Goal: Task Accomplishment & Management: Manage account settings

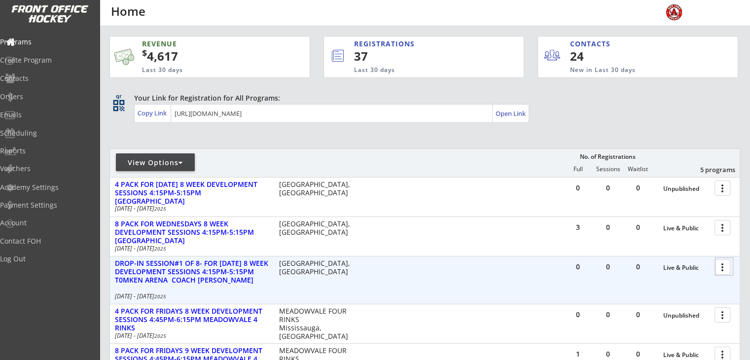
click at [723, 268] on div at bounding box center [724, 266] width 17 height 17
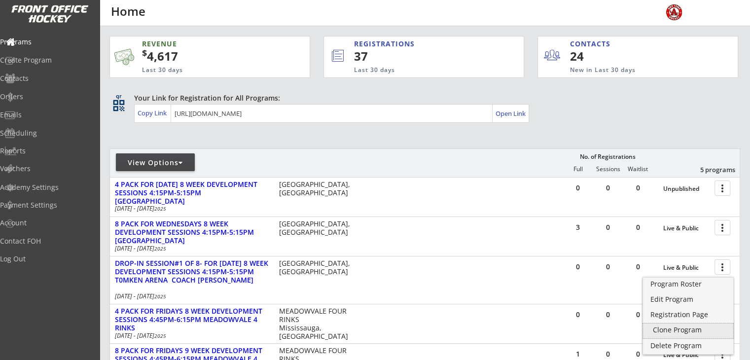
click at [664, 331] on div "Clone Program" at bounding box center [688, 330] width 71 height 7
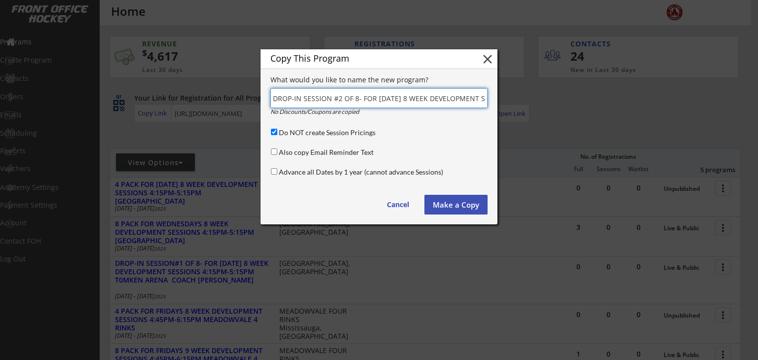
type input "DROP-IN SESSION #2 OF 8- FOR WEDNESDAY 8 WEEK DEVELOPMENT SESSIONS 4:15PM-5:15P…"
click at [274, 131] on input "Do NOT create Session Pricings" at bounding box center [274, 132] width 6 height 6
checkbox input "false"
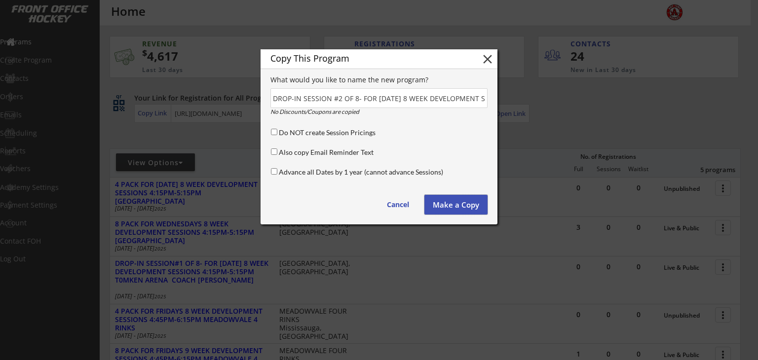
click at [449, 204] on button "Make a Copy" at bounding box center [455, 205] width 63 height 20
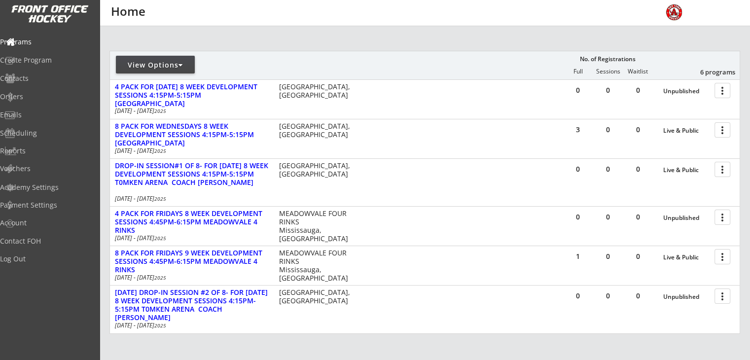
scroll to position [99, 0]
click at [182, 70] on div "View Options" at bounding box center [155, 64] width 79 height 18
select select ""Upcoming Programs""
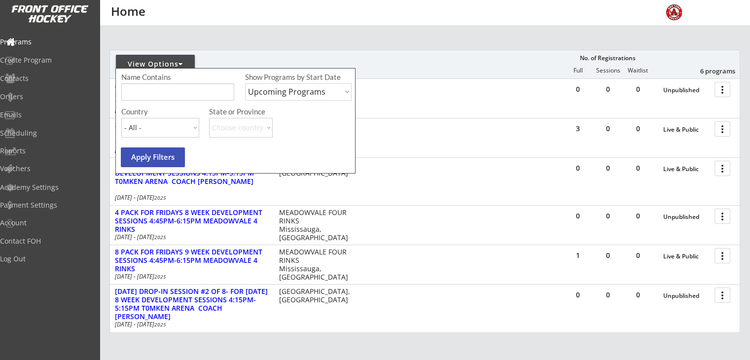
click at [477, 64] on div "View Options No. of Registrations Full Sessions Waitlist 6 programs" at bounding box center [425, 64] width 631 height 29
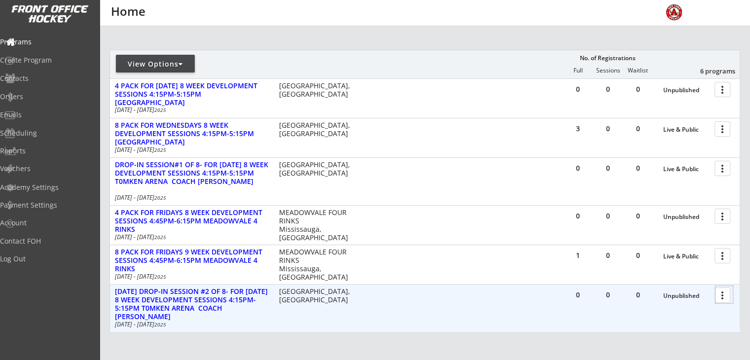
click at [724, 296] on div at bounding box center [724, 294] width 17 height 17
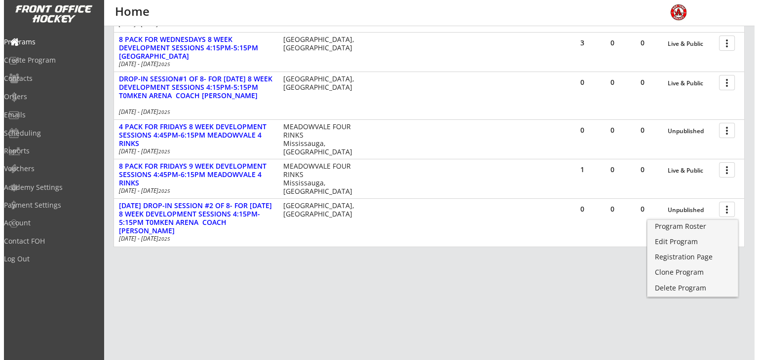
scroll to position [186, 0]
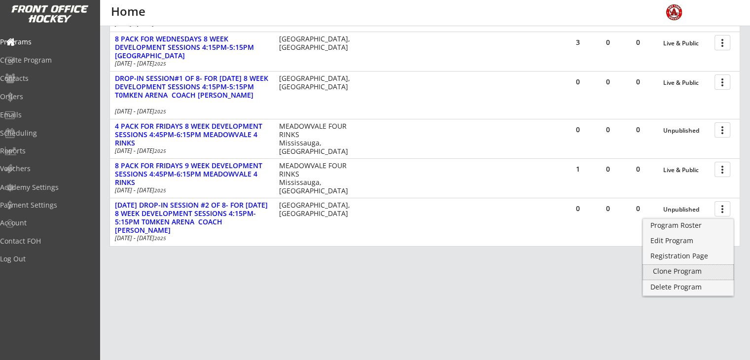
click at [671, 268] on div "Clone Program" at bounding box center [688, 271] width 71 height 7
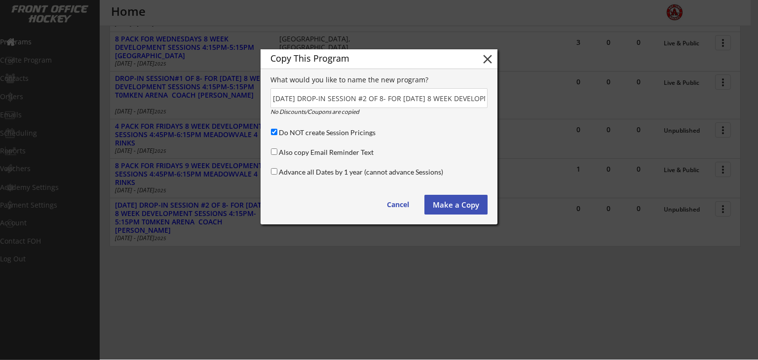
scroll to position [0, 290]
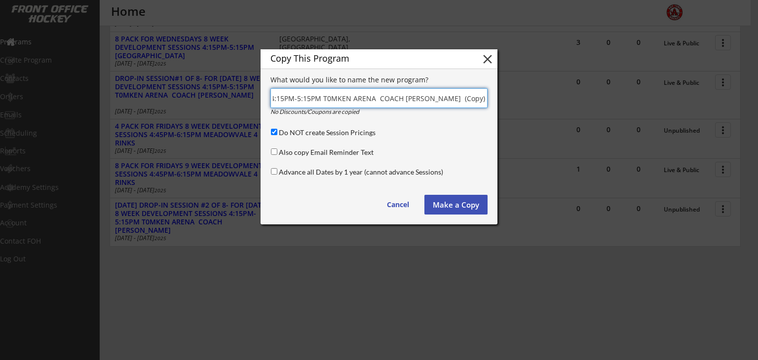
click at [462, 99] on input "input" at bounding box center [378, 98] width 217 height 20
click at [486, 99] on input "input" at bounding box center [378, 98] width 217 height 20
click at [374, 101] on input "input" at bounding box center [378, 98] width 217 height 20
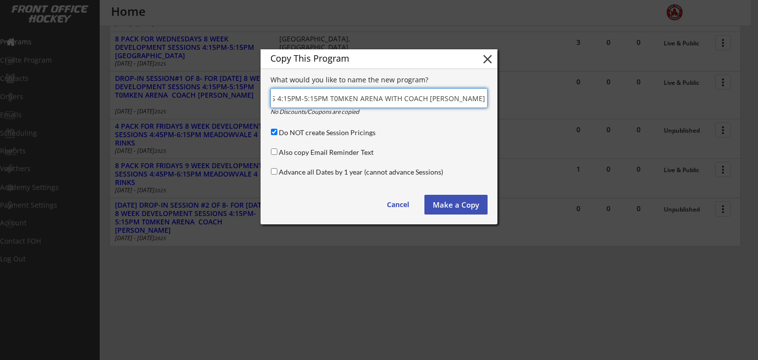
type input "[DATE] DROP-IN SESSION #3 OF 8- FOR [DATE] 8 WEEK DEVELOPMENT SESSIONS 4:15PM-5…"
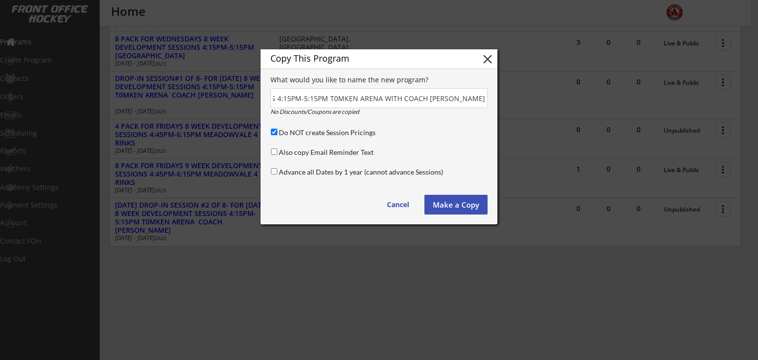
scroll to position [0, 0]
click at [275, 134] on input "Do NOT create Session Pricings" at bounding box center [274, 132] width 6 height 6
checkbox input "false"
click at [448, 202] on button "Make a Copy" at bounding box center [455, 205] width 63 height 20
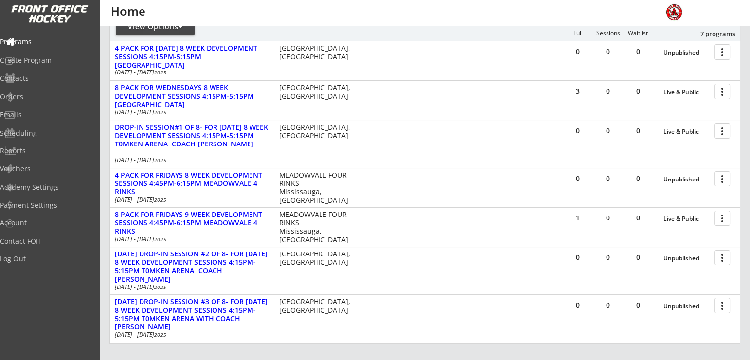
scroll to position [138, 0]
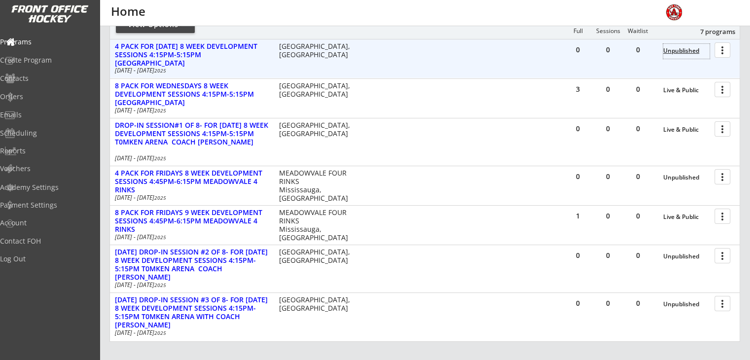
click at [675, 51] on div "Unpublished" at bounding box center [687, 50] width 46 height 7
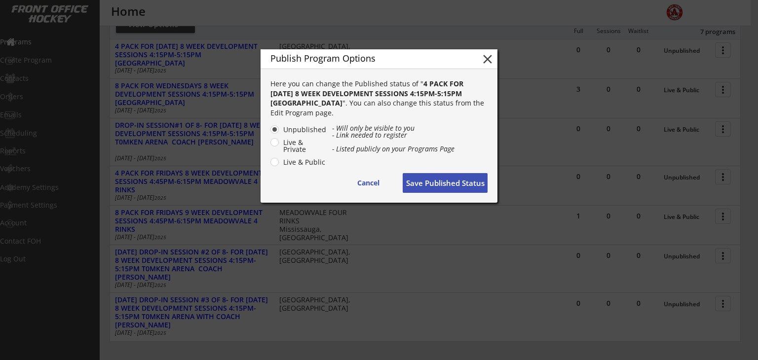
click at [280, 162] on label "Live & Public" at bounding box center [303, 162] width 46 height 7
click at [269, 133] on input "Live & Public" at bounding box center [266, 129] width 6 height 6
radio input "true"
click at [445, 186] on button "Save Published Status" at bounding box center [445, 183] width 85 height 20
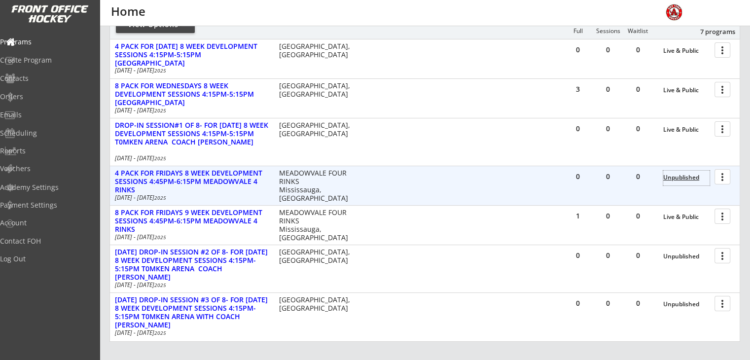
click at [676, 176] on div "Unpublished" at bounding box center [687, 177] width 46 height 7
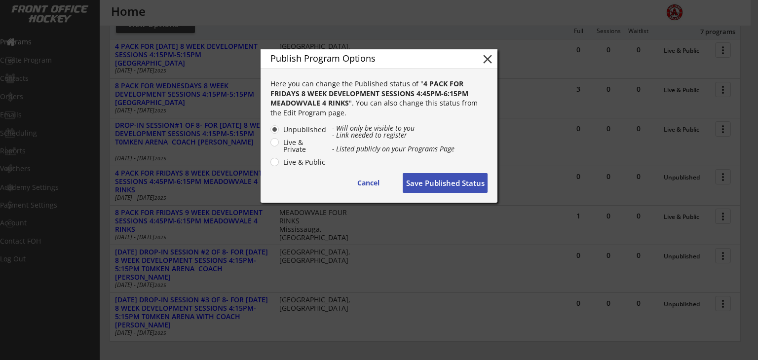
click at [310, 162] on label "Live & Public" at bounding box center [303, 162] width 46 height 7
click at [269, 133] on input "Live & Public" at bounding box center [266, 129] width 6 height 6
radio input "true"
click at [431, 187] on button "Save Published Status" at bounding box center [445, 183] width 85 height 20
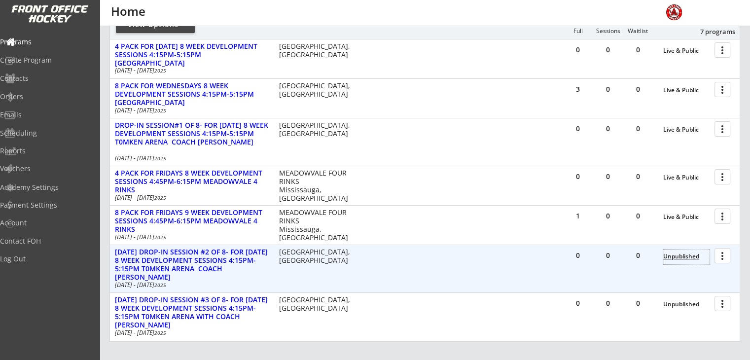
click at [679, 257] on div "Unpublished" at bounding box center [687, 256] width 46 height 7
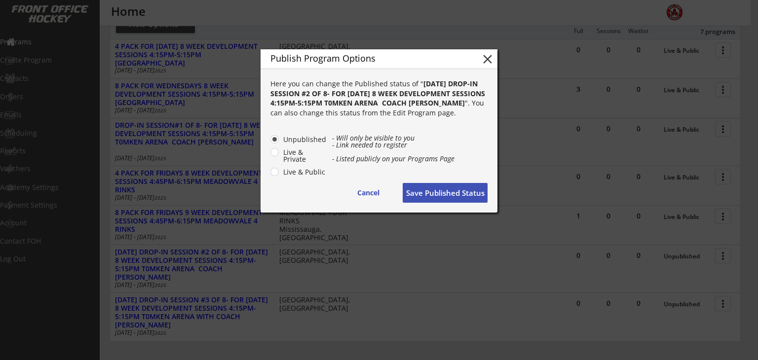
click at [309, 172] on label "Live & Public" at bounding box center [303, 172] width 46 height 7
click at [269, 143] on input "Live & Public" at bounding box center [266, 139] width 6 height 6
radio input "true"
click at [420, 198] on button "Save Published Status" at bounding box center [445, 193] width 85 height 20
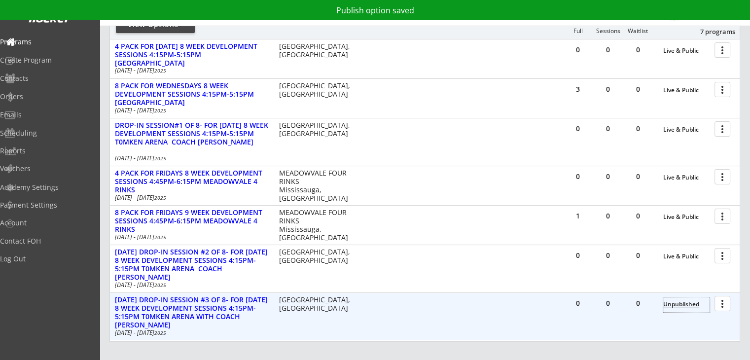
click at [665, 306] on div "Unpublished" at bounding box center [687, 304] width 46 height 7
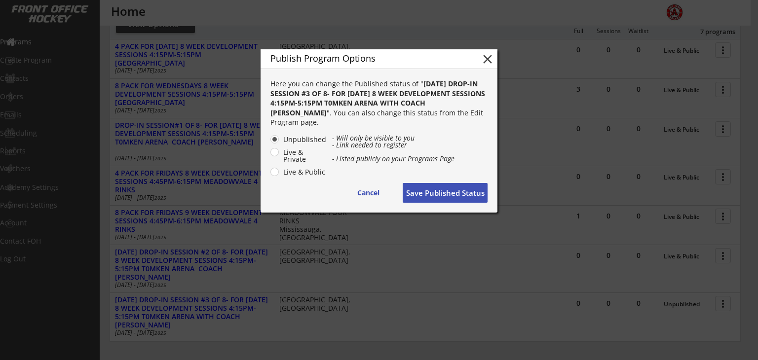
click at [280, 173] on label "Live & Public" at bounding box center [303, 172] width 46 height 7
click at [269, 143] on input "Live & Public" at bounding box center [266, 139] width 6 height 6
radio input "true"
click at [430, 194] on button "Save Published Status" at bounding box center [445, 193] width 85 height 20
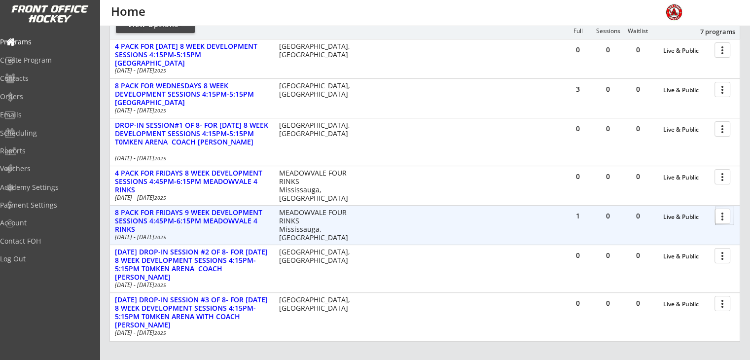
click at [726, 216] on div at bounding box center [724, 215] width 17 height 17
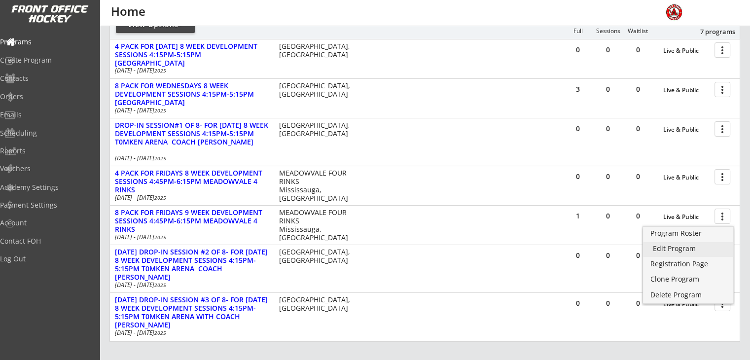
click at [684, 246] on div "Edit Program" at bounding box center [688, 248] width 71 height 7
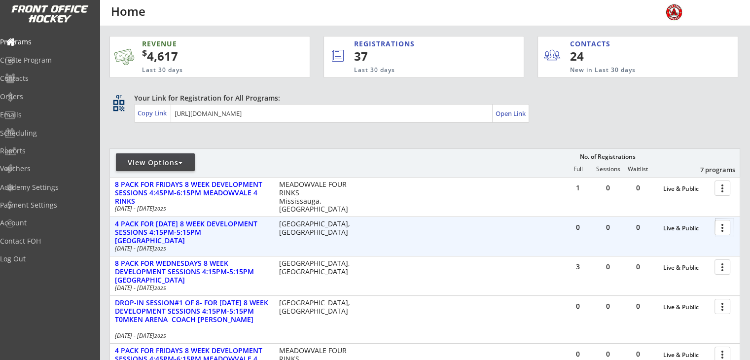
click at [720, 226] on div at bounding box center [724, 227] width 17 height 17
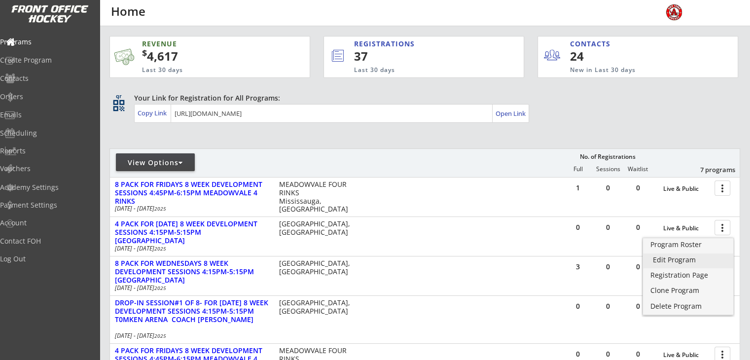
click at [673, 257] on div "Edit Program" at bounding box center [688, 260] width 71 height 7
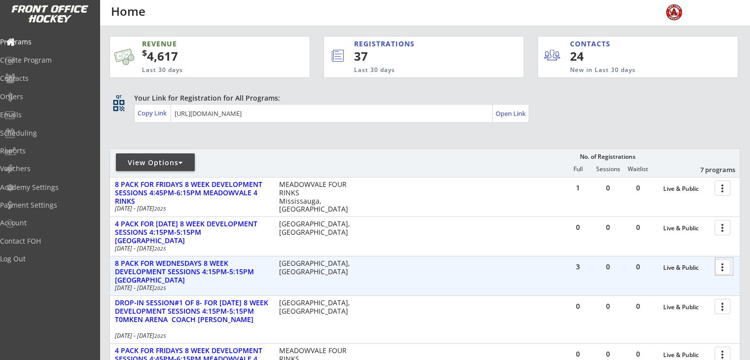
click at [723, 266] on div at bounding box center [724, 266] width 17 height 17
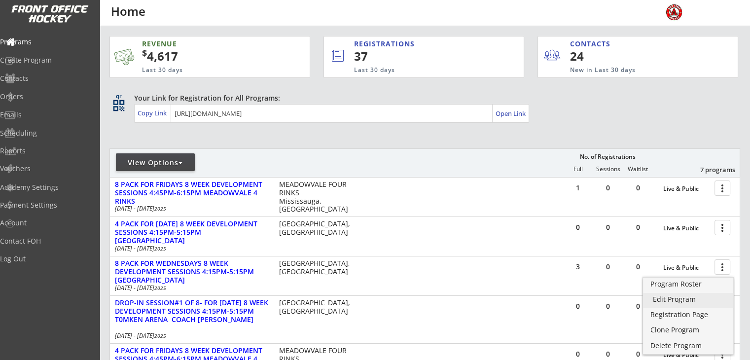
click at [675, 298] on div "Edit Program" at bounding box center [688, 299] width 71 height 7
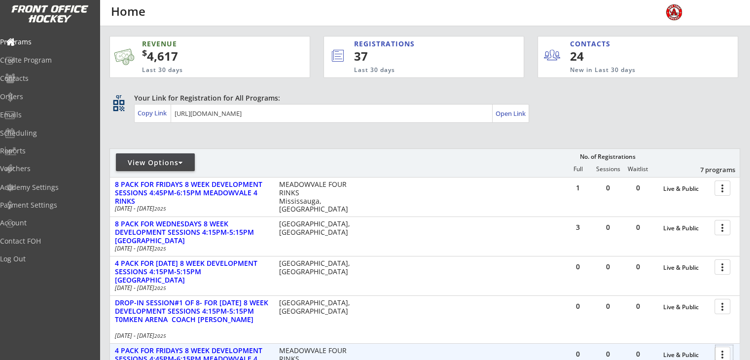
click at [722, 352] on div at bounding box center [724, 353] width 17 height 17
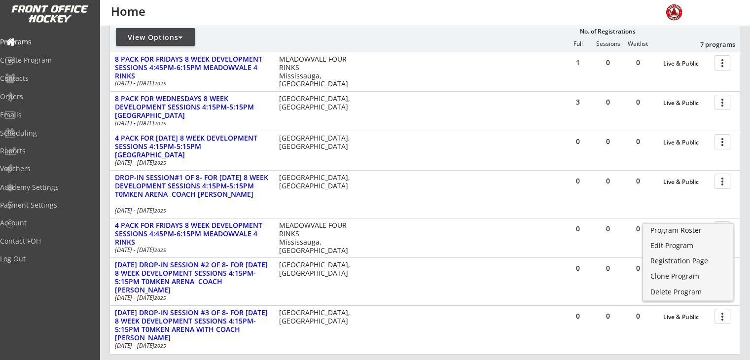
scroll to position [146, 0]
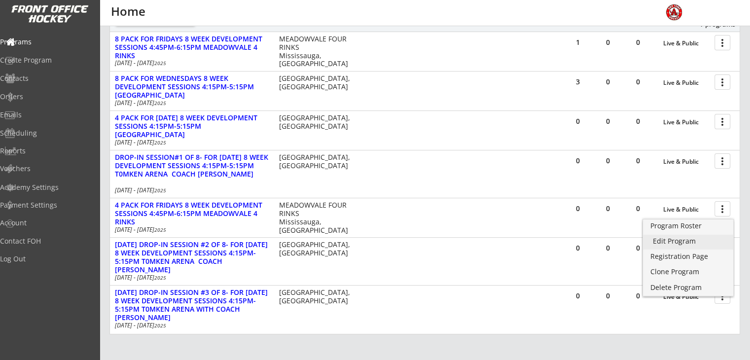
click at [677, 238] on div "Edit Program" at bounding box center [688, 241] width 71 height 7
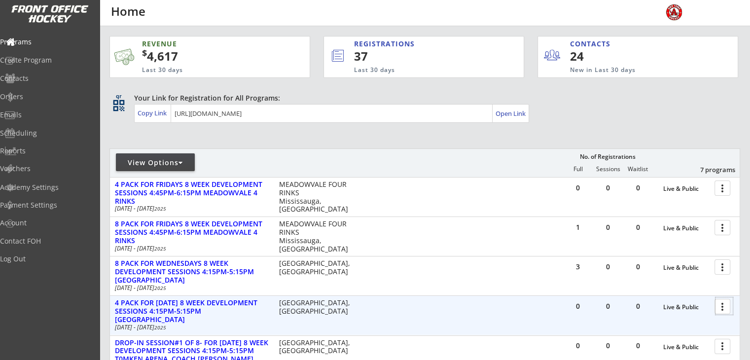
click at [723, 304] on div at bounding box center [724, 306] width 17 height 17
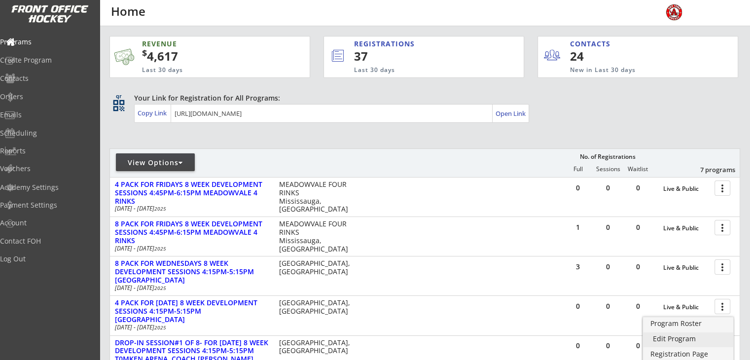
click at [676, 338] on div "Edit Program" at bounding box center [688, 339] width 71 height 7
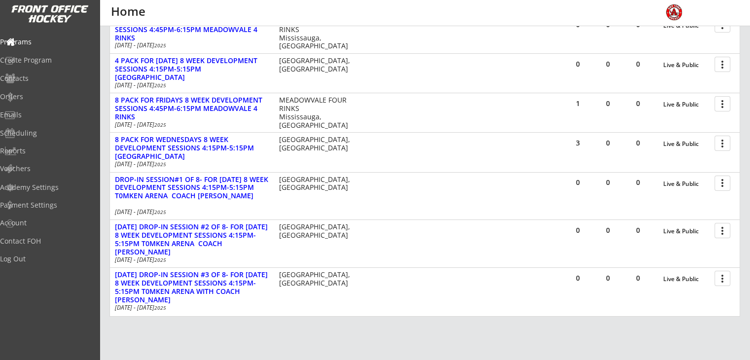
scroll to position [165, 0]
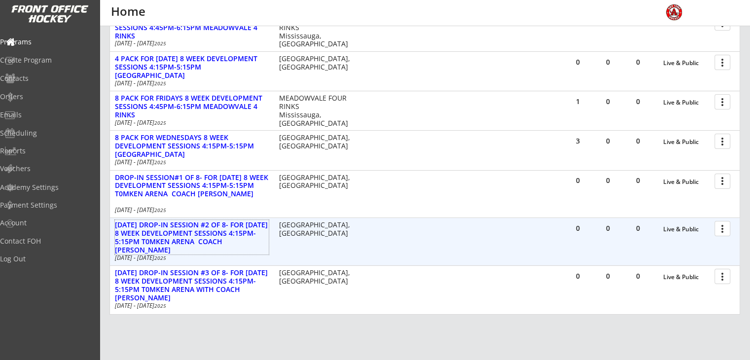
drag, startPoint x: 190, startPoint y: 251, endPoint x: 114, endPoint y: 226, distance: 80.0
click at [114, 226] on div "OCT 22ND DROP-IN SESSION #2 OF 8- FOR WEDNESDAY 8 WEEK DEVELOPMENT SESSIONS 4:1…" at bounding box center [238, 241] width 256 height 42
copy div "[DATE] DROP-IN SESSION #2 OF 8- FOR [DATE] 8 WEEK DEVELOPMENT SESSIONS 4:15PM-5…"
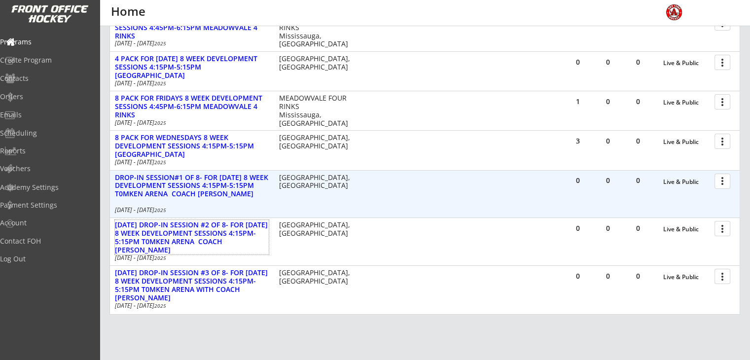
click at [724, 183] on div at bounding box center [724, 180] width 17 height 17
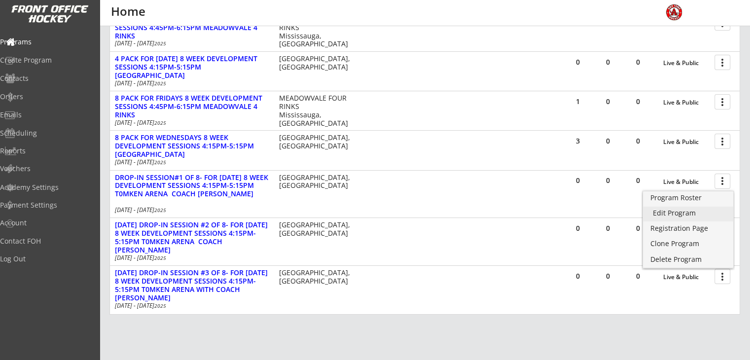
click at [671, 213] on div "Edit Program" at bounding box center [688, 213] width 71 height 7
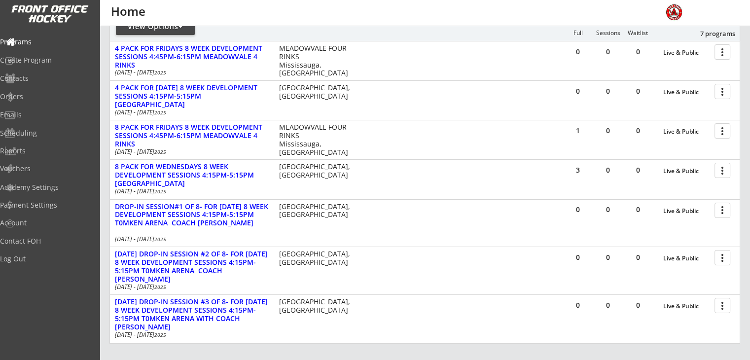
scroll to position [138, 0]
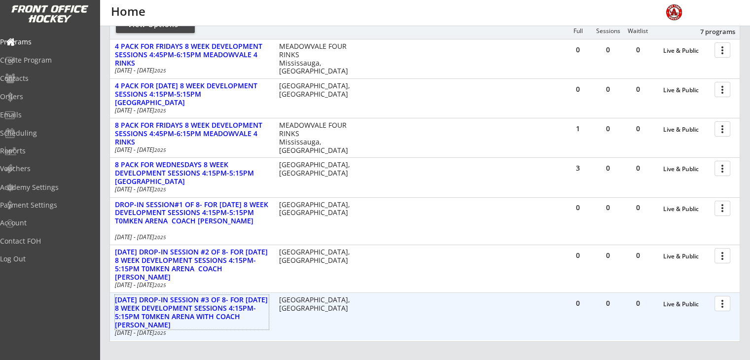
drag, startPoint x: 170, startPoint y: 324, endPoint x: 110, endPoint y: 299, distance: 64.6
click at [110, 299] on div "OCT 29TH DROP-IN SESSION #3 OF 8- FOR WEDNESDAY 8 WEEK DEVELOPMENT SESSIONS 4:1…" at bounding box center [238, 316] width 256 height 42
copy div "[DATE] DROP-IN SESSION #3 OF 8- FOR [DATE] 8 WEEK DEVELOPMENT SESSIONS 4:15PM-5…"
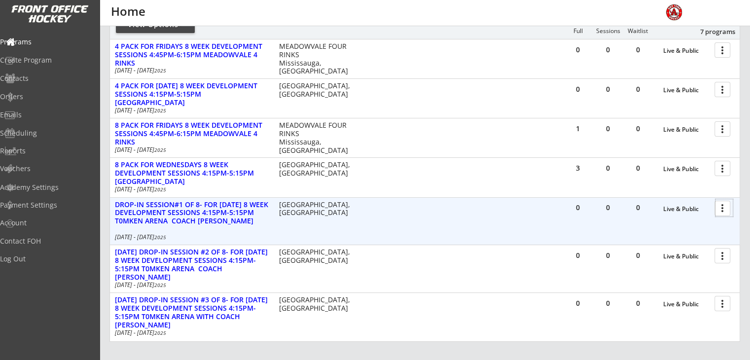
click at [723, 208] on div at bounding box center [724, 207] width 17 height 17
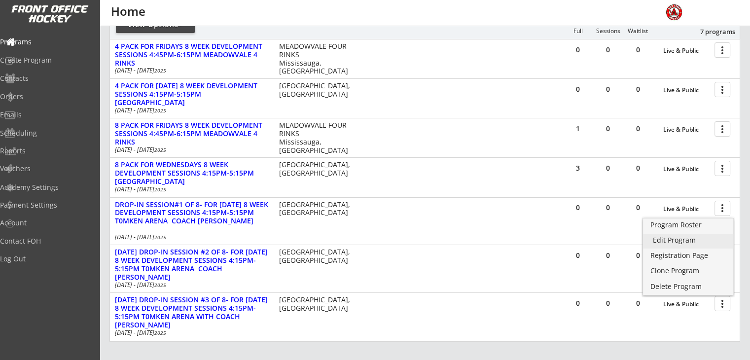
click at [660, 240] on div "Edit Program" at bounding box center [688, 240] width 71 height 7
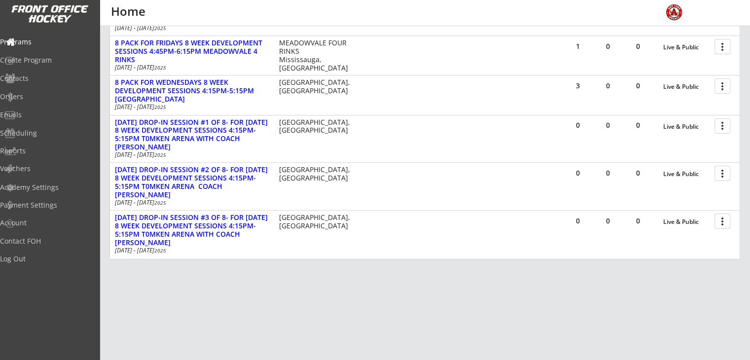
scroll to position [233, 0]
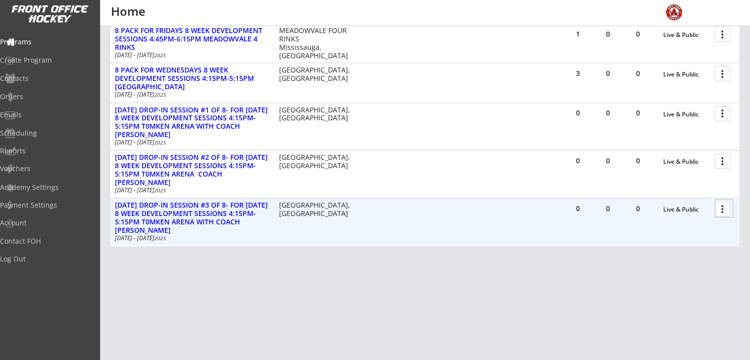
click at [724, 208] on div at bounding box center [724, 208] width 17 height 17
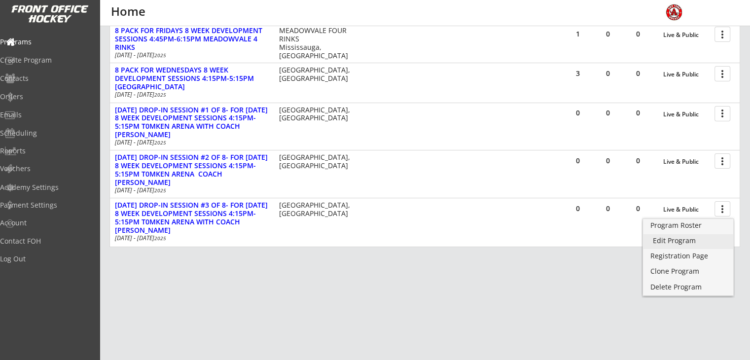
click at [649, 239] on link "Edit Program" at bounding box center [688, 241] width 90 height 15
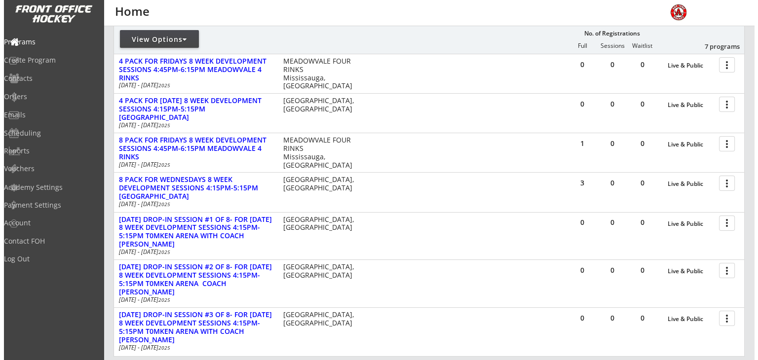
scroll to position [187, 0]
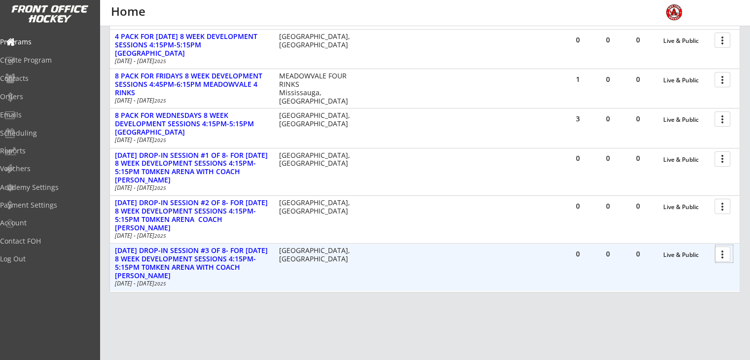
click at [722, 253] on div at bounding box center [724, 253] width 17 height 17
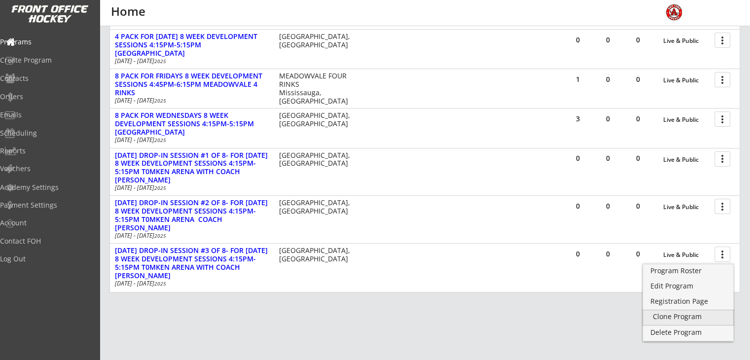
click at [657, 320] on div "Clone Program" at bounding box center [688, 316] width 71 height 7
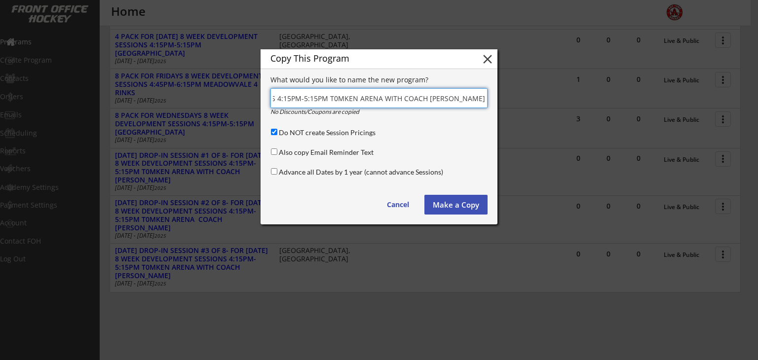
scroll to position [0, 278]
click at [315, 92] on input "input" at bounding box center [378, 98] width 217 height 20
type input "[DATE] DROP-IN SESSION #4 OF 8- FOR [DATE] 8 WEEK DEVELOPMENT SESSIONS 4:15PM-5…"
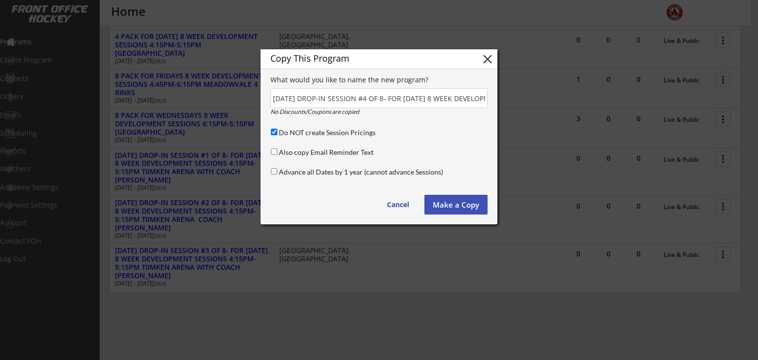
click at [274, 133] on input "Do NOT create Session Pricings" at bounding box center [274, 132] width 6 height 6
checkbox input "false"
click at [456, 201] on button "Make a Copy" at bounding box center [455, 205] width 63 height 20
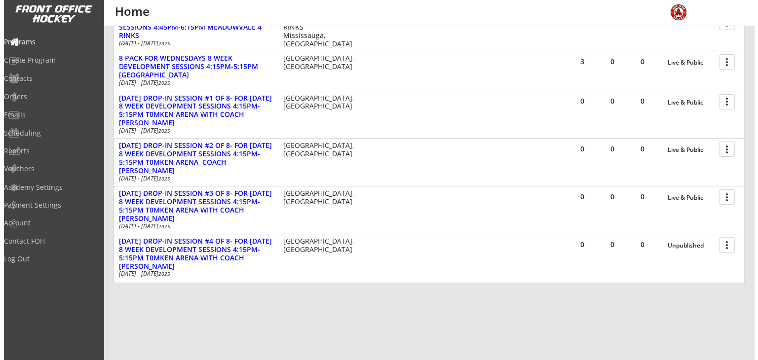
scroll to position [257, 0]
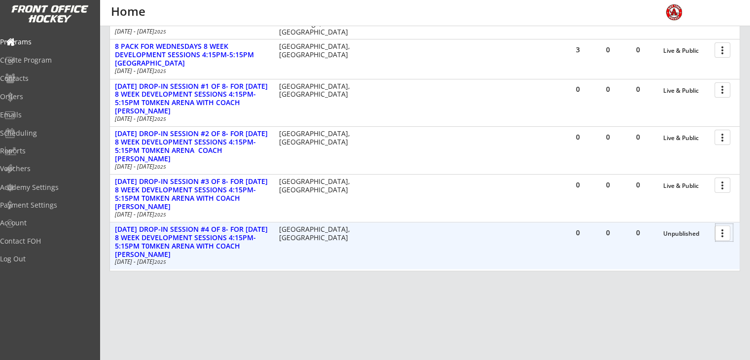
click at [726, 236] on div at bounding box center [724, 232] width 17 height 17
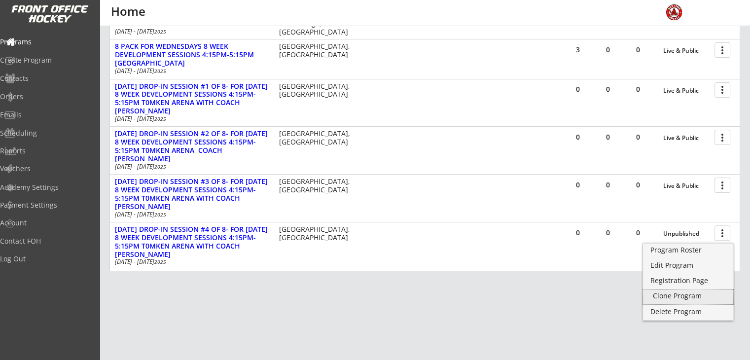
click at [669, 296] on div "Clone Program" at bounding box center [688, 296] width 71 height 7
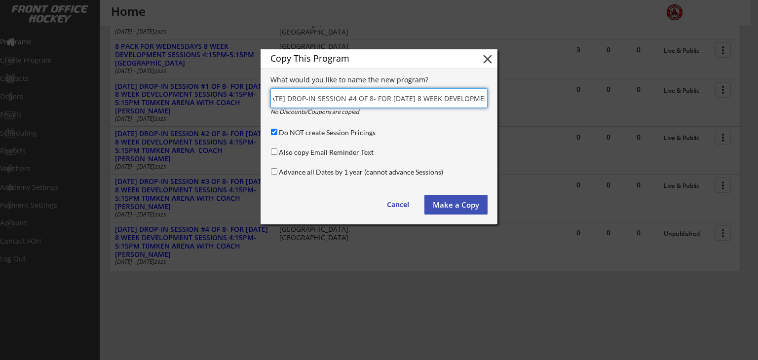
scroll to position [0, 0]
click at [293, 98] on input "input" at bounding box center [378, 98] width 217 height 20
click at [373, 97] on input "input" at bounding box center [378, 98] width 217 height 20
type input "NOV 12TH DROP-IN SESSION #5 OF 8- FOR WEDNESDAY 8 WEEK DEVELOPMENT SESSIONS 4:1…"
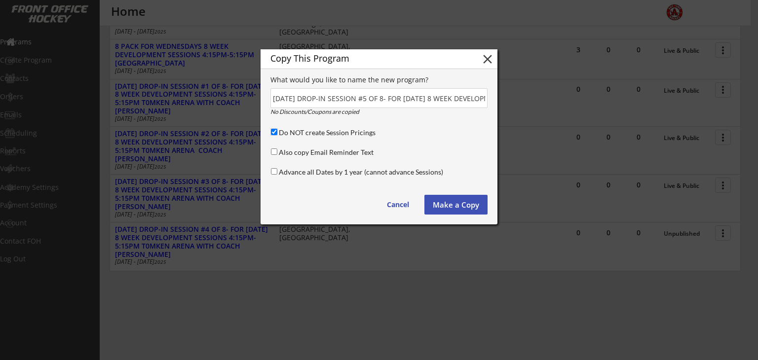
click at [274, 134] on input "Do NOT create Session Pricings" at bounding box center [274, 132] width 6 height 6
checkbox input "false"
click at [453, 206] on button "Make a Copy" at bounding box center [455, 205] width 63 height 20
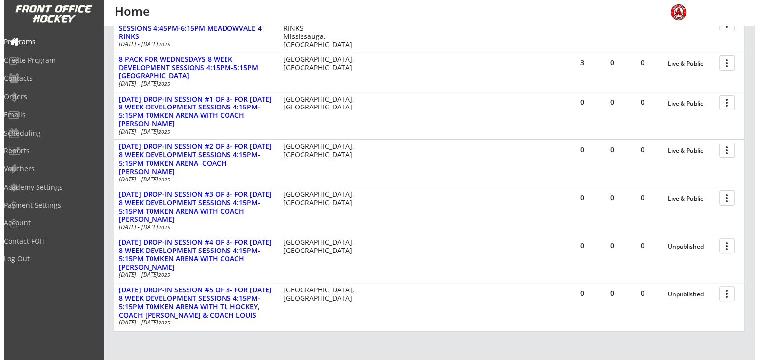
scroll to position [245, 0]
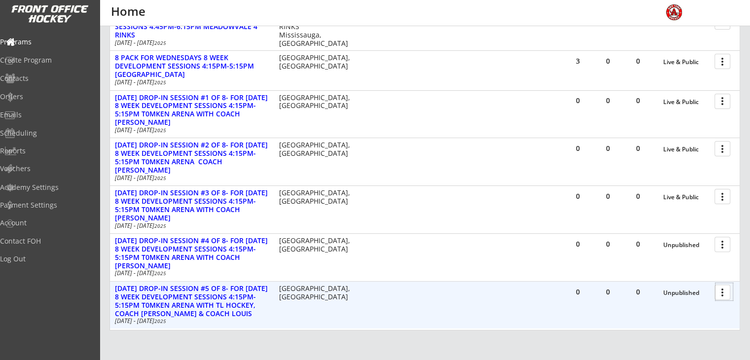
click at [724, 290] on div at bounding box center [724, 291] width 17 height 17
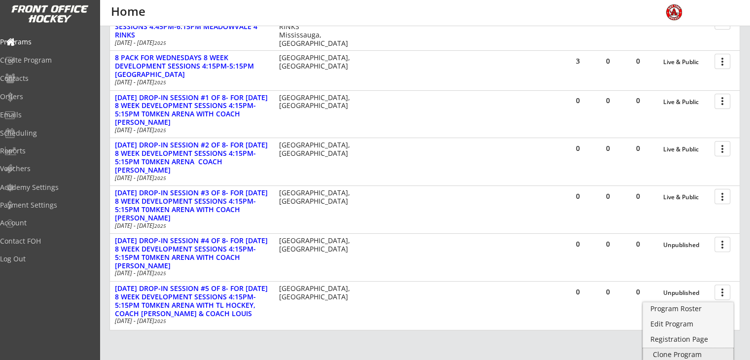
click at [661, 356] on div "Clone Program" at bounding box center [688, 354] width 71 height 7
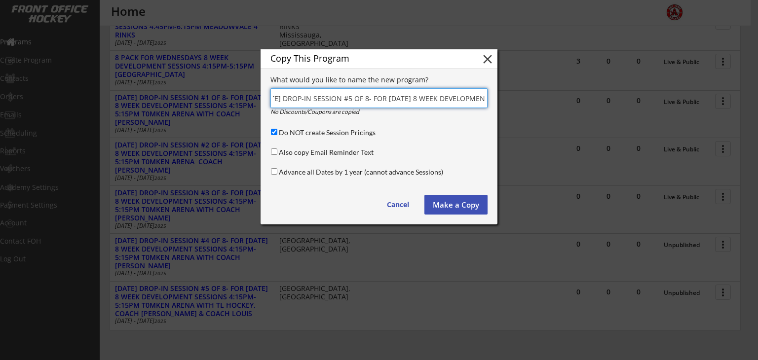
scroll to position [0, 0]
click at [375, 100] on input "input" at bounding box center [378, 98] width 217 height 20
click at [297, 97] on input "input" at bounding box center [378, 98] width 217 height 20
type input "[DATE] DROP-IN SESSION #6 OF 8- FOR [DATE] 8 WEEK DEVELOPMENT SESSIONS 4:15PM-5…"
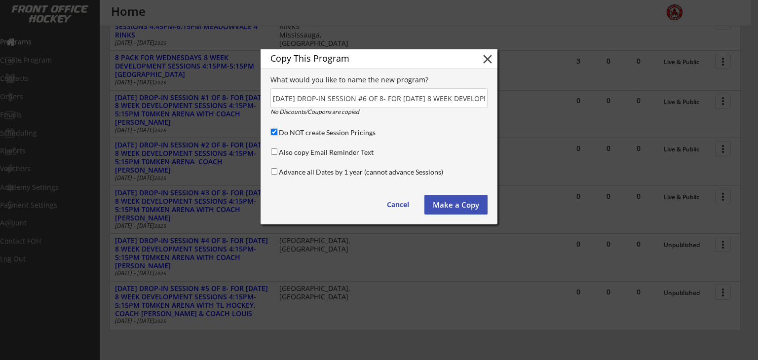
click at [274, 131] on input "Do NOT create Session Pricings" at bounding box center [274, 132] width 6 height 6
checkbox input "false"
click at [444, 206] on button "Make a Copy" at bounding box center [455, 205] width 63 height 20
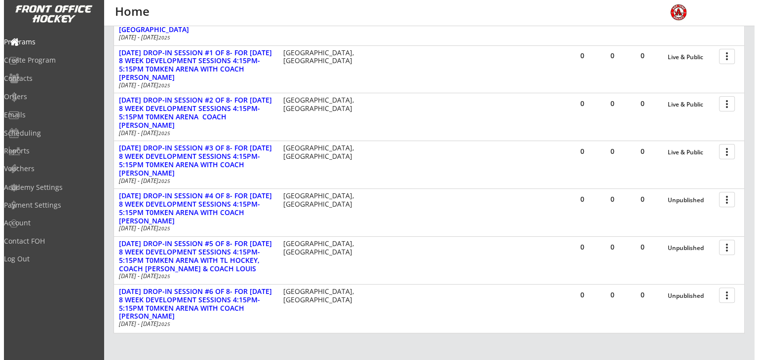
scroll to position [296, 0]
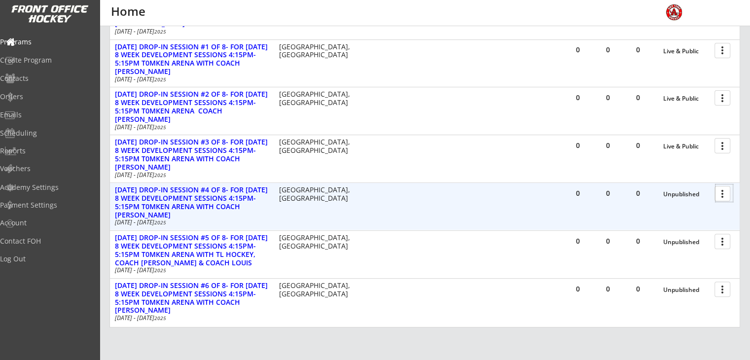
click at [723, 194] on div at bounding box center [724, 193] width 17 height 17
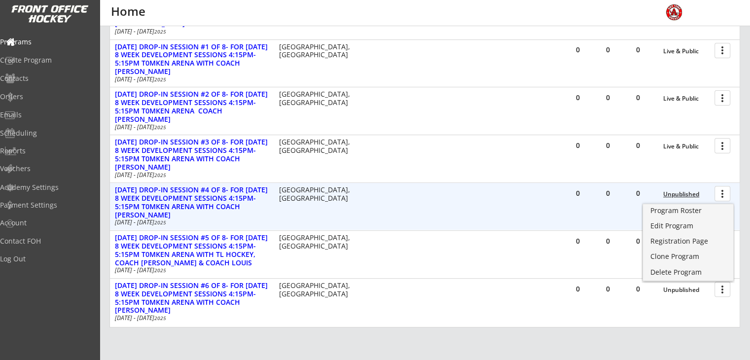
click at [681, 193] on div "Unpublished" at bounding box center [687, 194] width 46 height 7
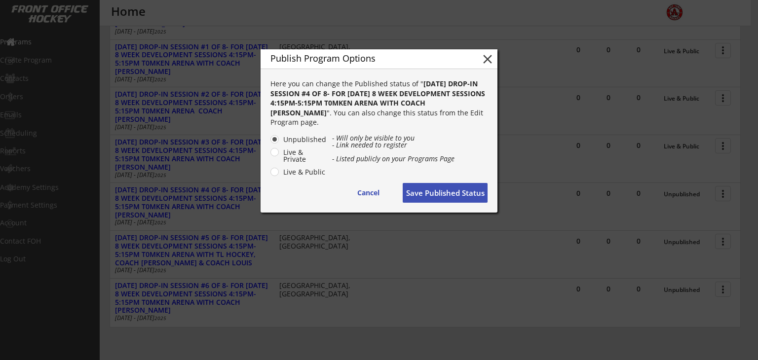
click at [318, 172] on label "Live & Public" at bounding box center [303, 172] width 46 height 7
click at [269, 143] on input "Live & Public" at bounding box center [266, 139] width 6 height 6
radio input "true"
click at [420, 193] on button "Save Published Status" at bounding box center [445, 193] width 85 height 20
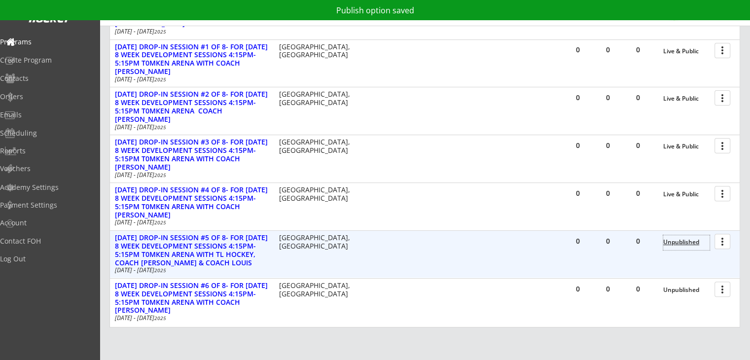
click at [673, 243] on div "Unpublished" at bounding box center [687, 242] width 46 height 7
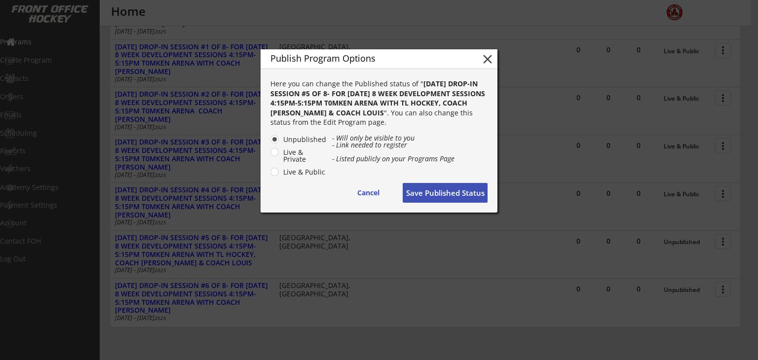
click at [302, 173] on label "Live & Public" at bounding box center [303, 172] width 46 height 7
click at [269, 143] on input "Live & Public" at bounding box center [266, 139] width 6 height 6
radio input "true"
click at [424, 196] on button "Save Published Status" at bounding box center [445, 193] width 85 height 20
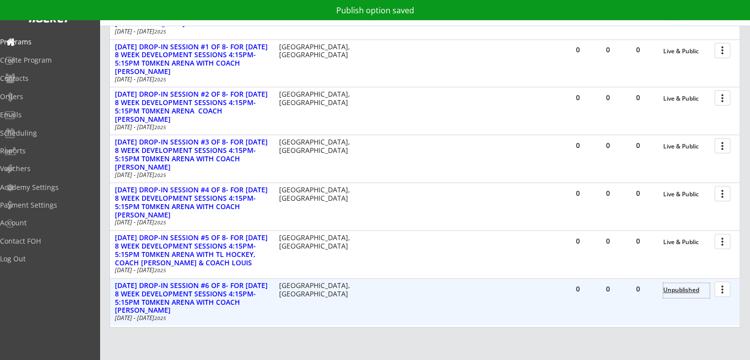
click at [676, 291] on div "Unpublished" at bounding box center [687, 290] width 46 height 7
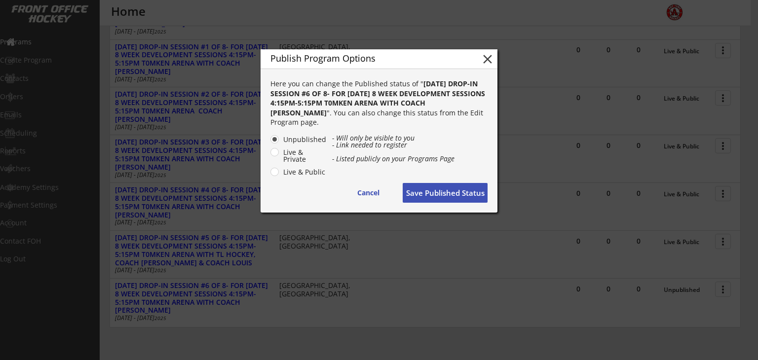
click at [314, 171] on label "Live & Public" at bounding box center [303, 172] width 46 height 7
click at [269, 143] on input "Live & Public" at bounding box center [266, 139] width 6 height 6
radio input "true"
click at [441, 189] on button "Save Published Status" at bounding box center [445, 193] width 85 height 20
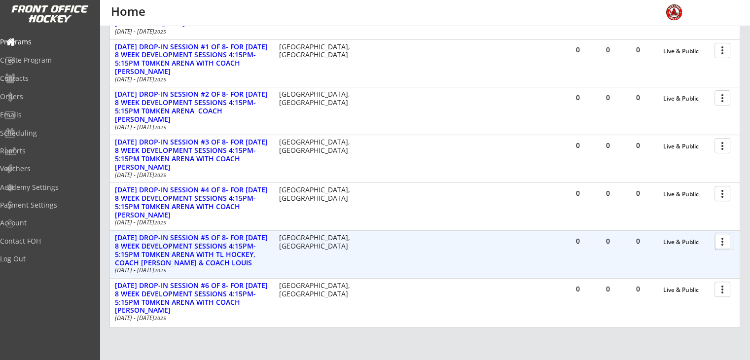
click at [725, 240] on div at bounding box center [724, 240] width 17 height 17
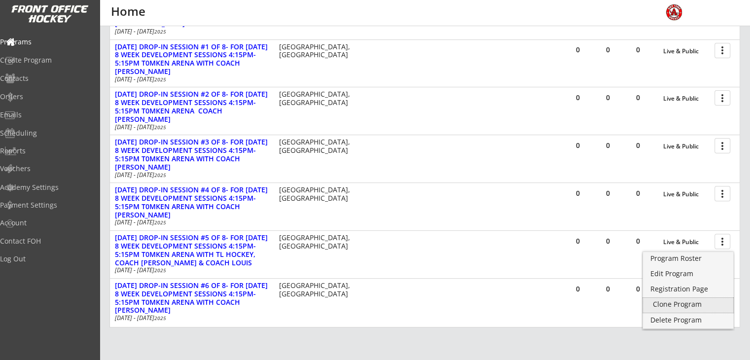
click at [665, 302] on div "Clone Program" at bounding box center [688, 304] width 71 height 7
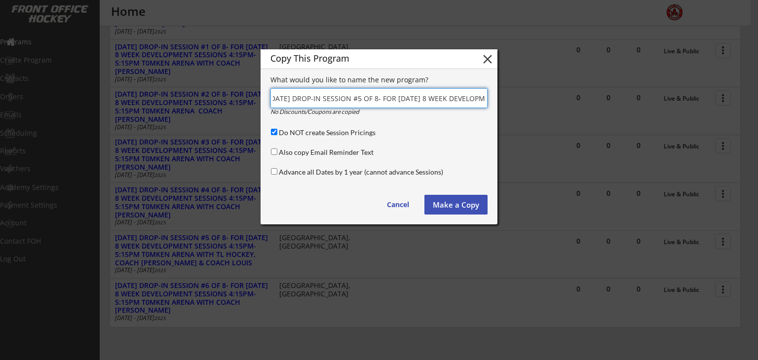
scroll to position [0, 0]
click at [297, 98] on input "input" at bounding box center [378, 98] width 217 height 20
click at [374, 99] on input "input" at bounding box center [378, 98] width 217 height 20
type input "NOV 26TH DROP-IN SESSION #6 OF 8- FOR WEDNESDAY 8 WEEK DEVELOPMENT SESSIONS 4:1…"
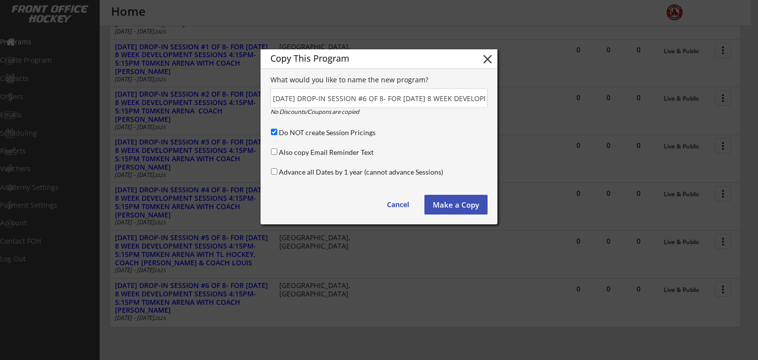
click at [338, 133] on label "Do NOT create Session Pricings" at bounding box center [327, 132] width 97 height 8
click at [277, 133] on input "Do NOT create Session Pricings" at bounding box center [274, 132] width 6 height 6
checkbox input "false"
click at [454, 202] on button "Make a Copy" at bounding box center [455, 205] width 63 height 20
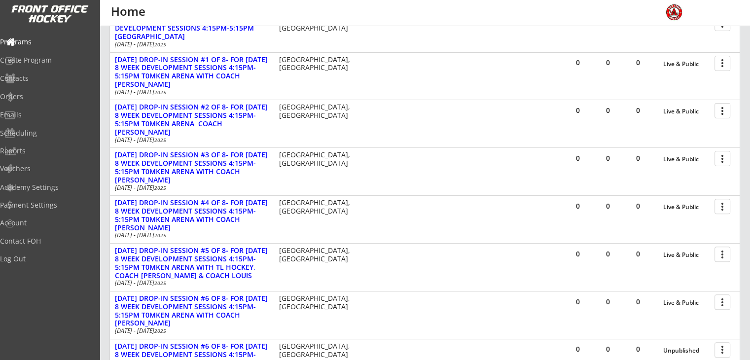
scroll to position [336, 0]
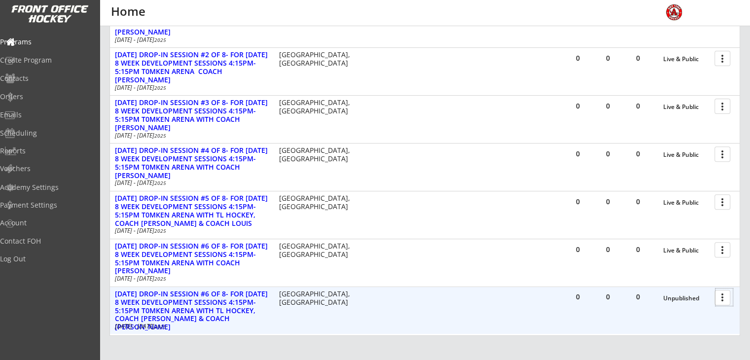
click at [721, 297] on div at bounding box center [724, 297] width 17 height 17
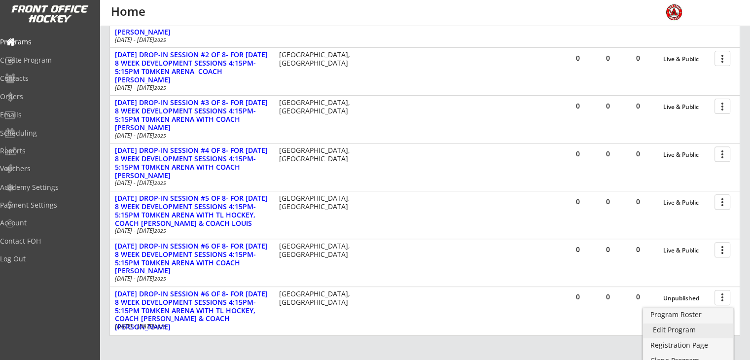
click at [678, 330] on div "Edit Program" at bounding box center [688, 330] width 71 height 7
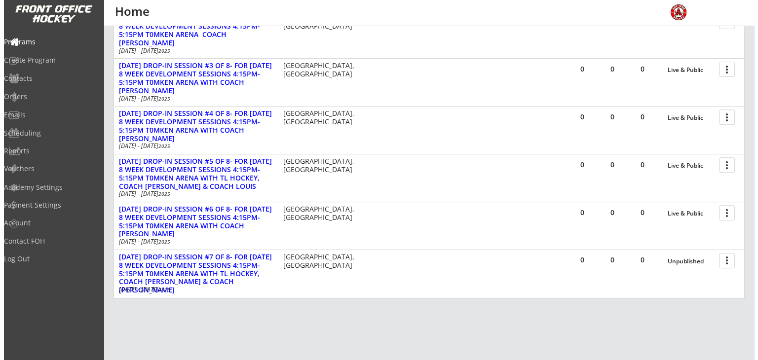
scroll to position [373, 0]
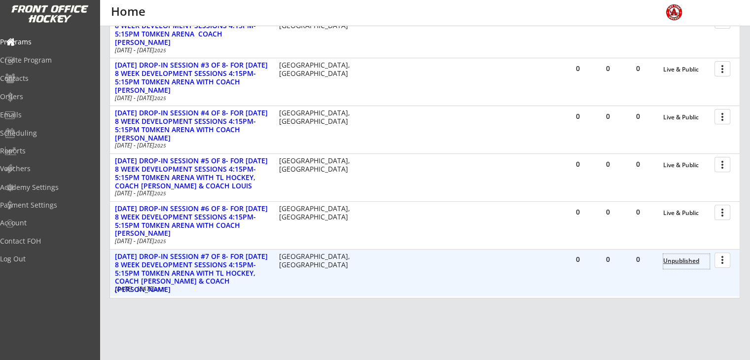
click at [681, 261] on div "Unpublished" at bounding box center [687, 261] width 46 height 7
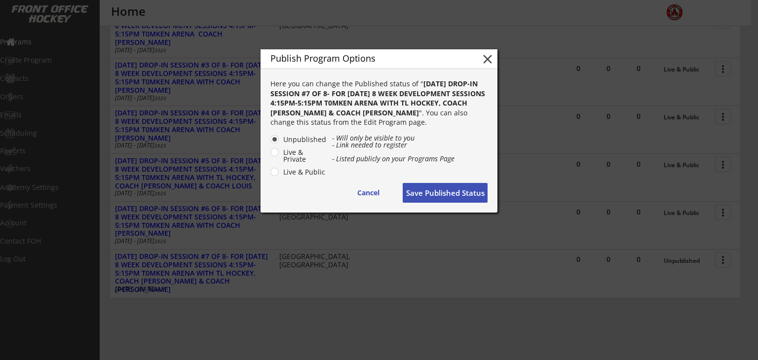
click at [303, 173] on label "Live & Public" at bounding box center [303, 172] width 46 height 7
click at [269, 143] on input "Live & Public" at bounding box center [266, 139] width 6 height 6
radio input "true"
click at [438, 193] on button "Save Published Status" at bounding box center [445, 193] width 85 height 20
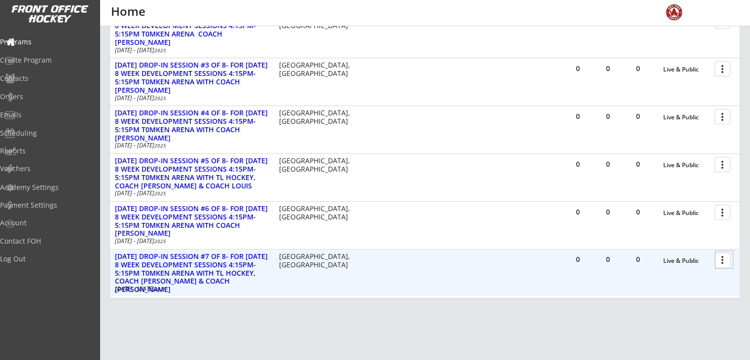
click at [720, 262] on div at bounding box center [724, 259] width 17 height 17
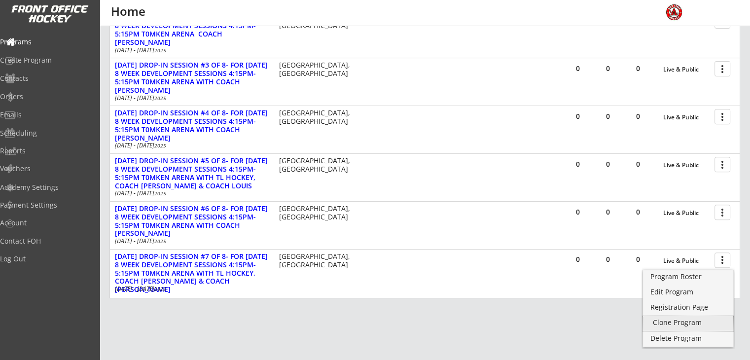
click at [660, 326] on div "Clone Program" at bounding box center [688, 322] width 71 height 7
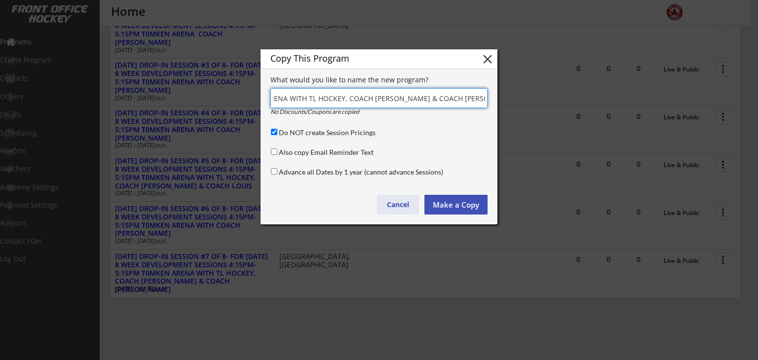
scroll to position [0, 0]
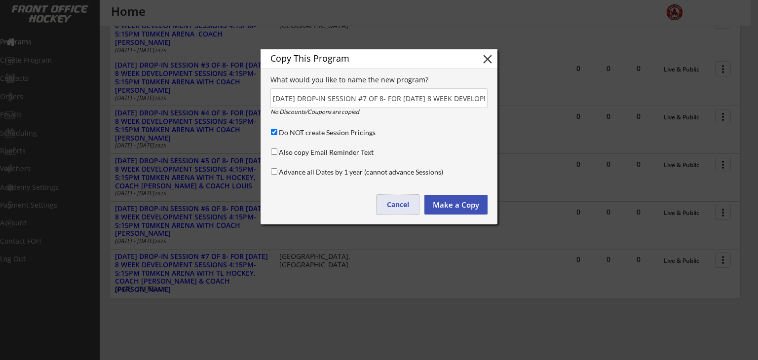
click at [393, 204] on button "Cancel" at bounding box center [398, 205] width 42 height 20
type input "(Copy)"
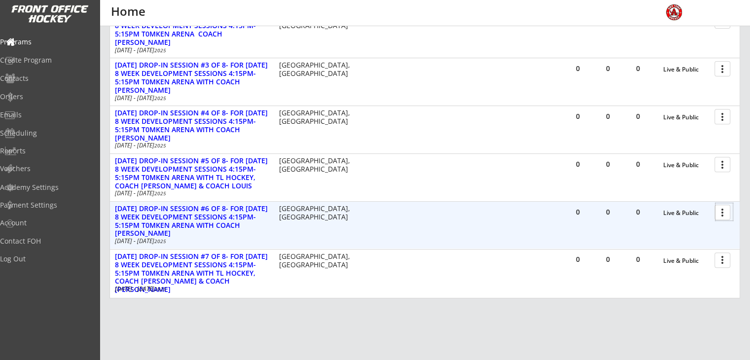
click at [726, 212] on div at bounding box center [724, 211] width 17 height 17
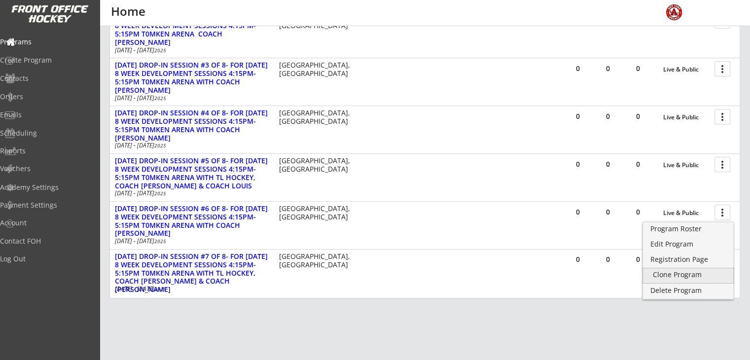
click at [660, 277] on div "Clone Program" at bounding box center [688, 274] width 71 height 7
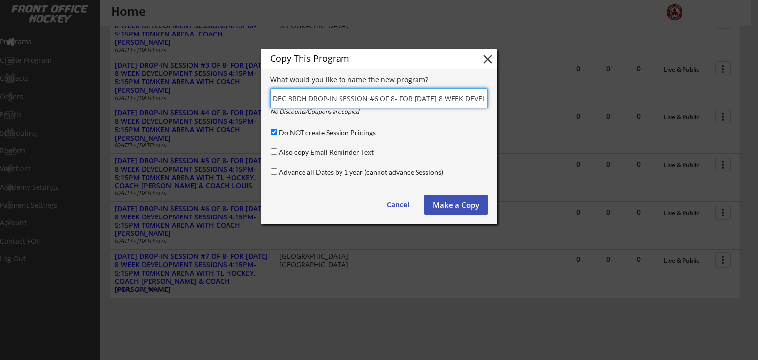
type input "DEC 3RDH DROP-IN SESSION #6 OF 8- FOR WEDNESDAY 8 WEEK DEVELOPMENT SESSIONS 4:1…"
click at [274, 132] on input "Do NOT create Session Pricings" at bounding box center [274, 132] width 6 height 6
checkbox input "false"
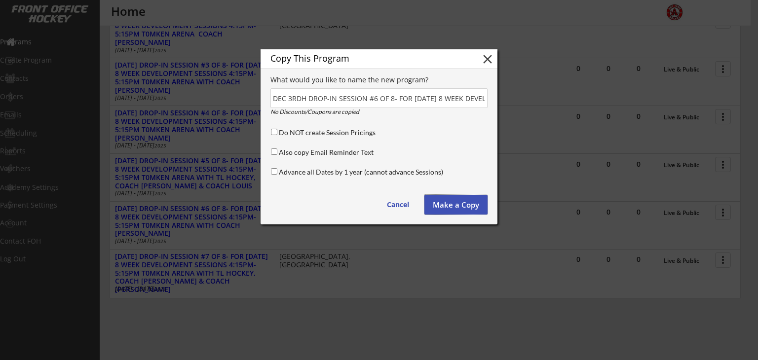
click at [462, 199] on button "Make a Copy" at bounding box center [455, 205] width 63 height 20
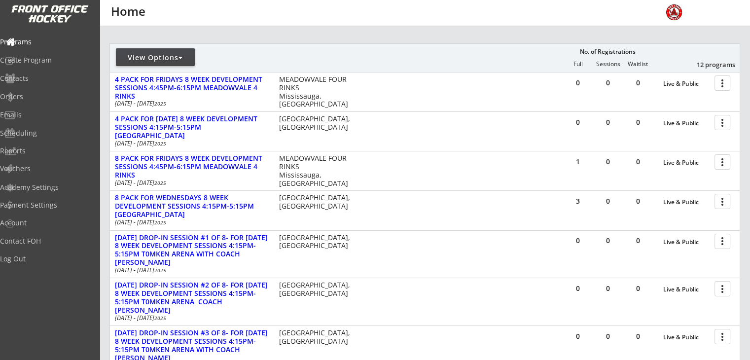
scroll to position [106, 0]
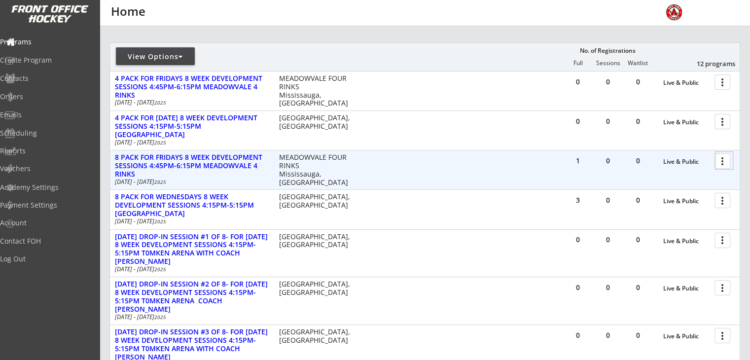
click at [721, 161] on div at bounding box center [724, 160] width 17 height 17
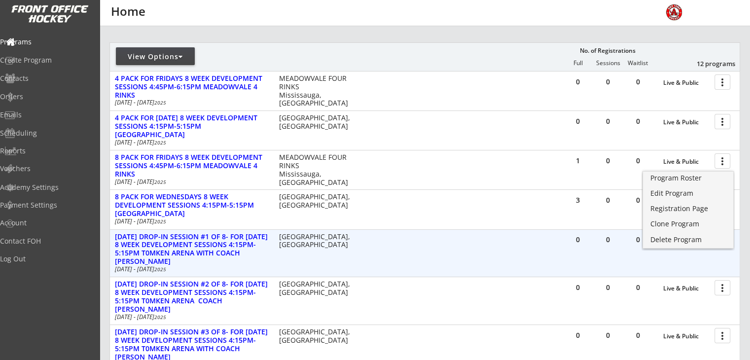
click at [703, 273] on div "0 0 0 Live & Public more_vert [DATE] DROP-IN SESSION #1 OF 8- FOR [DATE] 8 WEEK…" at bounding box center [425, 253] width 630 height 47
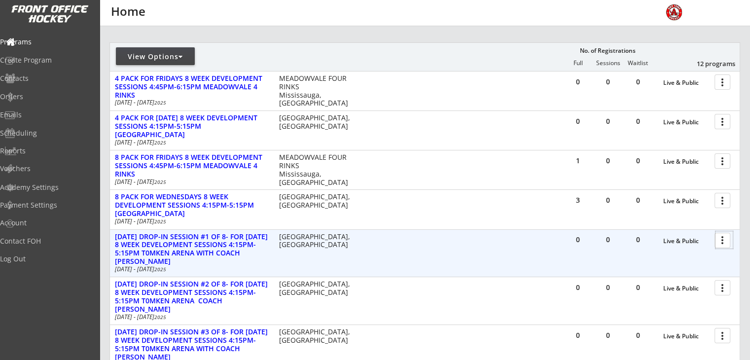
click at [724, 238] on div at bounding box center [724, 239] width 17 height 17
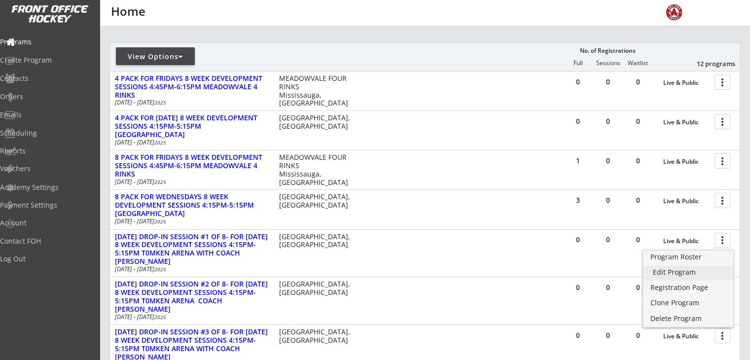
click at [681, 269] on div "Edit Program" at bounding box center [688, 272] width 71 height 7
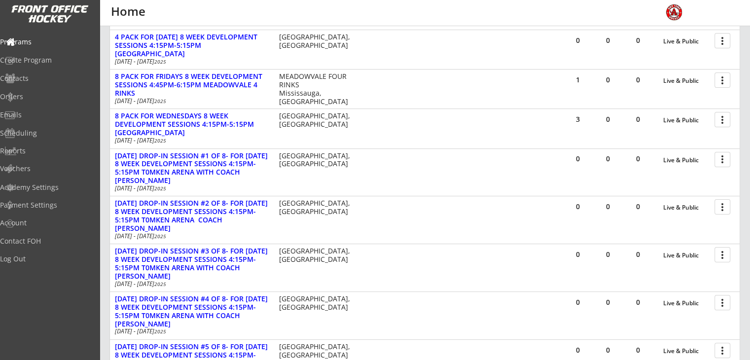
scroll to position [187, 0]
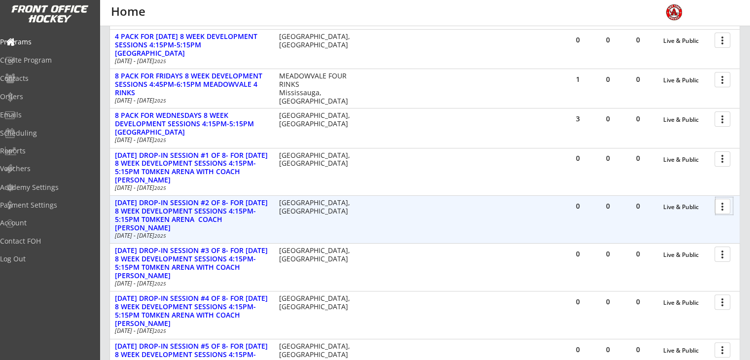
click at [724, 204] on div at bounding box center [724, 205] width 17 height 17
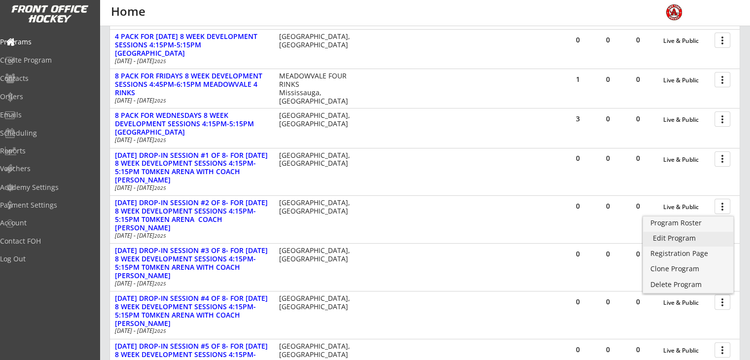
click at [683, 237] on div "Edit Program" at bounding box center [688, 238] width 71 height 7
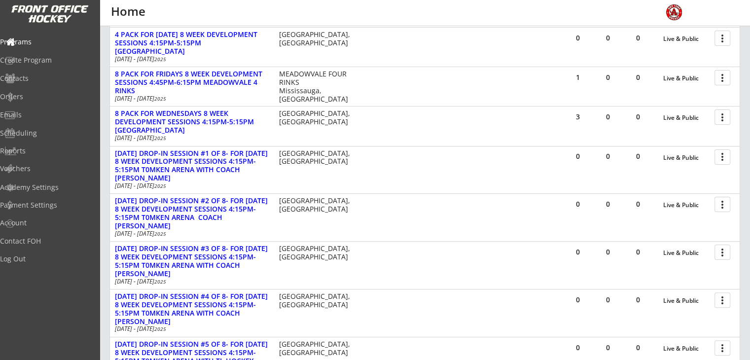
scroll to position [197, 0]
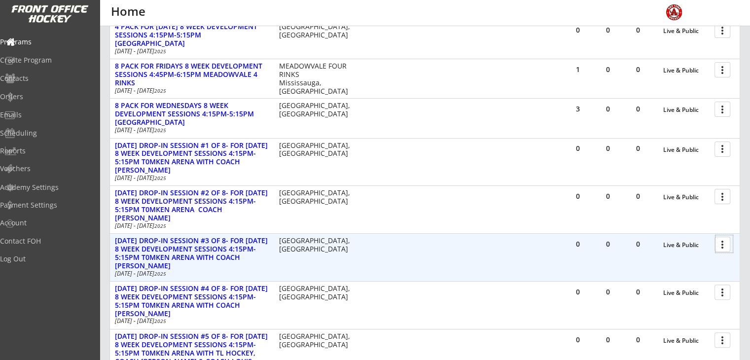
click at [721, 243] on div at bounding box center [724, 243] width 17 height 17
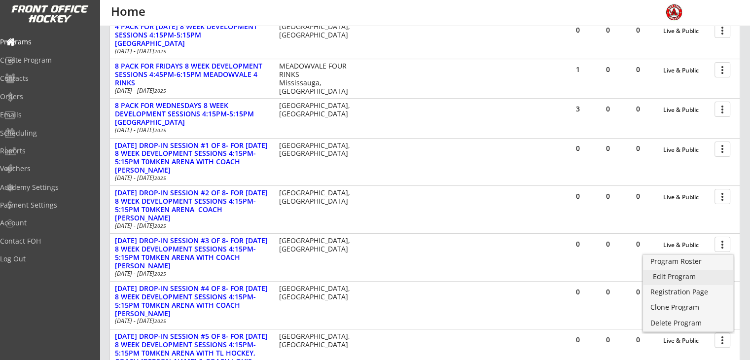
click at [683, 273] on div "Edit Program" at bounding box center [688, 276] width 71 height 7
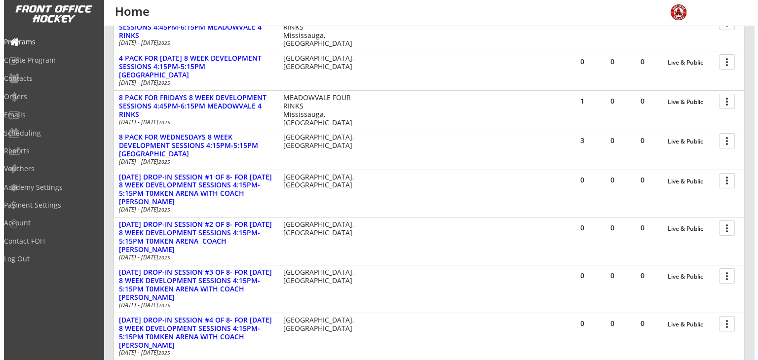
scroll to position [162, 0]
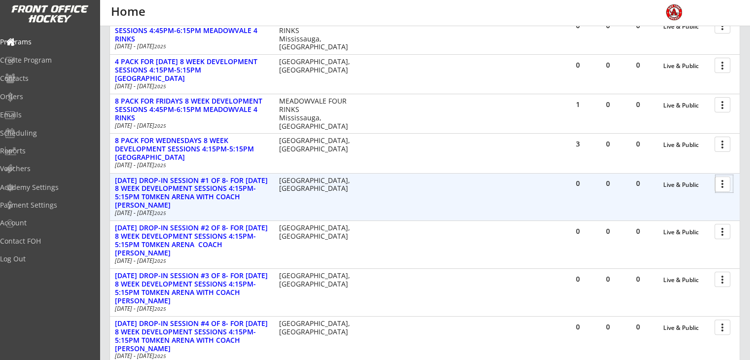
click at [723, 182] on div at bounding box center [724, 183] width 17 height 17
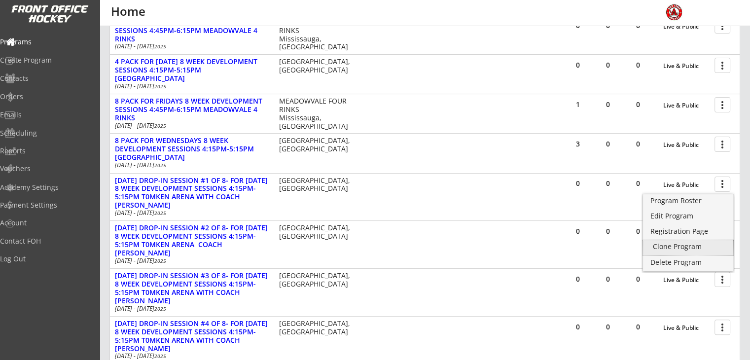
click at [668, 250] on div "Clone Program" at bounding box center [688, 246] width 71 height 7
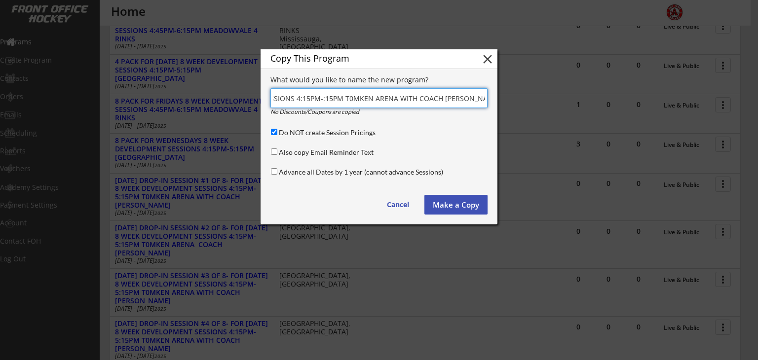
scroll to position [0, 239]
click at [334, 98] on input "input" at bounding box center [378, 98] width 217 height 20
click at [355, 98] on input "input" at bounding box center [378, 98] width 217 height 20
click at [297, 99] on input "input" at bounding box center [378, 98] width 217 height 20
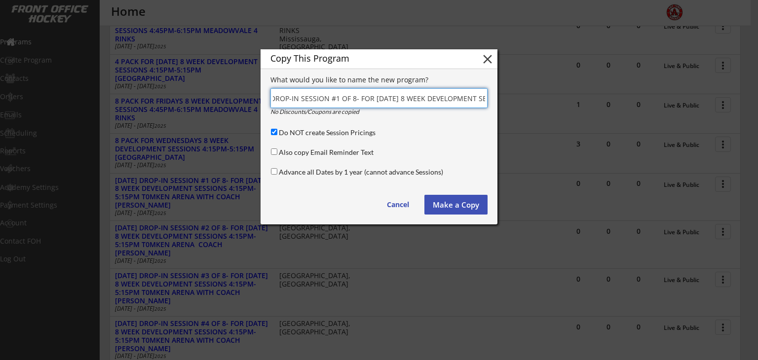
scroll to position [0, 0]
click at [297, 99] on input "input" at bounding box center [378, 98] width 217 height 20
type input "OCT 17TH DROP-IN SESSION #1 OF 8- FOR FRIDAY 8 WEEK DEVELOPMENT SESSIONS 4:45PM…"
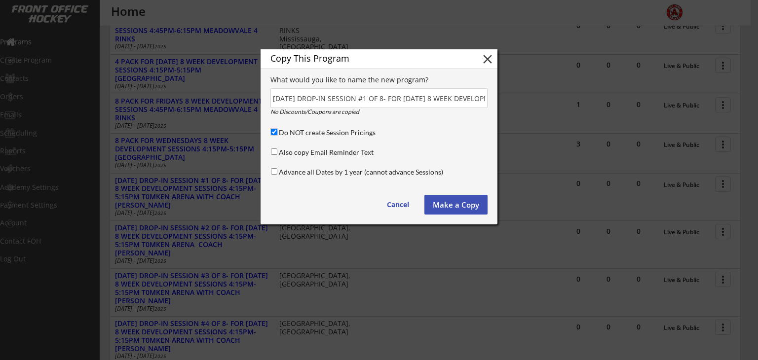
click at [273, 132] on input "Do NOT create Session Pricings" at bounding box center [274, 132] width 6 height 6
checkbox input "false"
click at [451, 200] on button "Make a Copy" at bounding box center [455, 205] width 63 height 20
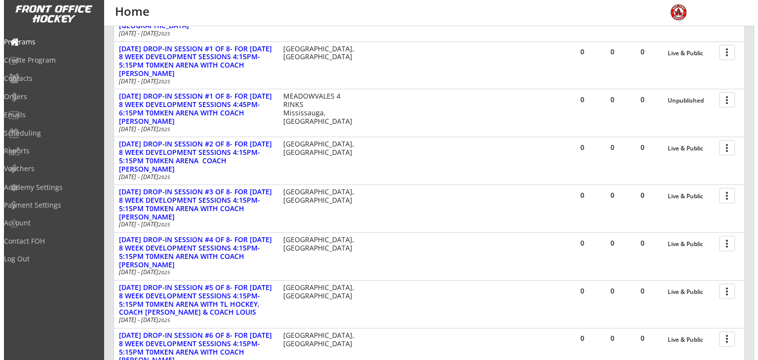
scroll to position [296, 0]
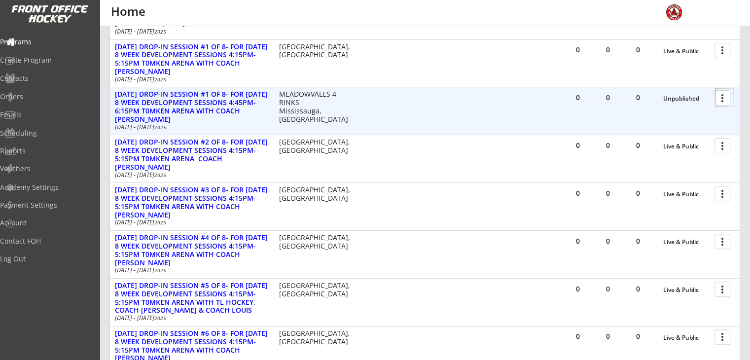
click at [722, 99] on div at bounding box center [724, 97] width 17 height 17
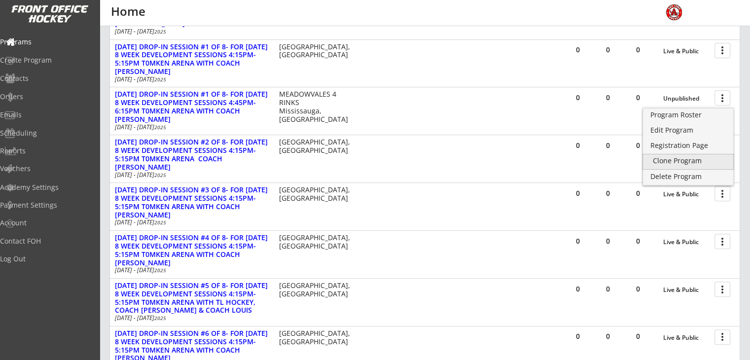
click at [661, 162] on div "Clone Program" at bounding box center [688, 160] width 71 height 7
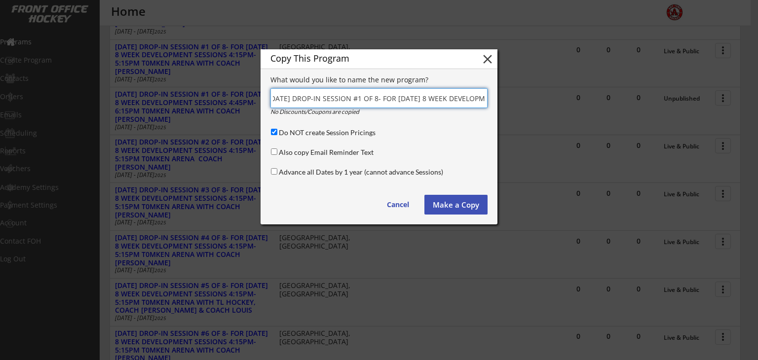
scroll to position [0, 0]
click at [373, 98] on input "input" at bounding box center [378, 98] width 217 height 20
type input "[DATE] DROP-IN SESSION #2 OF 8- FOR [DATE] 8 WEEK DEVELOPMENT SESSIONS 4:45PM-6…"
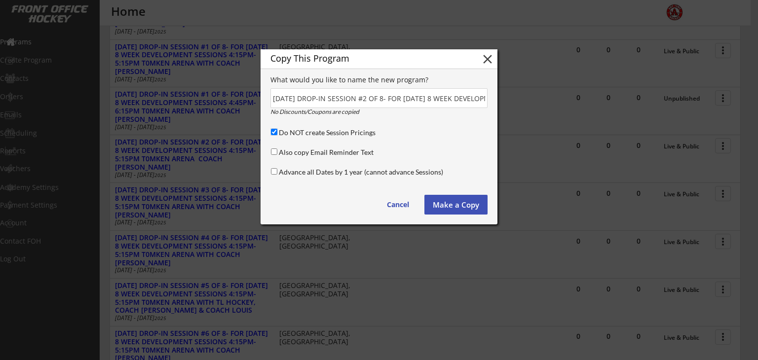
click at [272, 134] on input "Do NOT create Session Pricings" at bounding box center [274, 132] width 6 height 6
checkbox input "false"
click at [442, 204] on button "Make a Copy" at bounding box center [455, 205] width 63 height 20
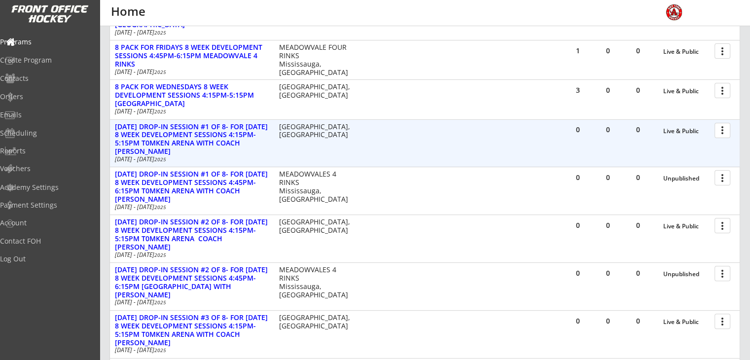
scroll to position [217, 0]
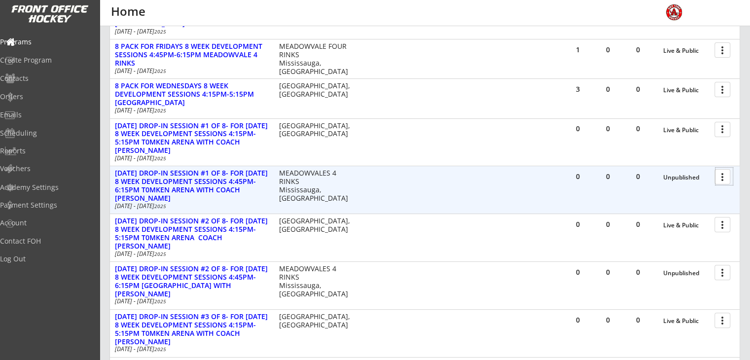
click at [726, 177] on div at bounding box center [724, 176] width 17 height 17
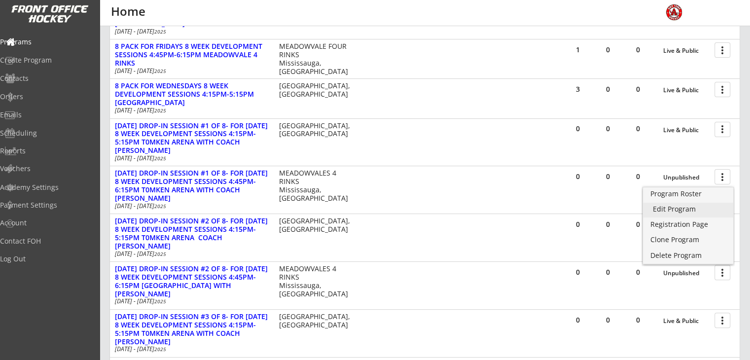
click at [679, 208] on div "Edit Program" at bounding box center [688, 209] width 71 height 7
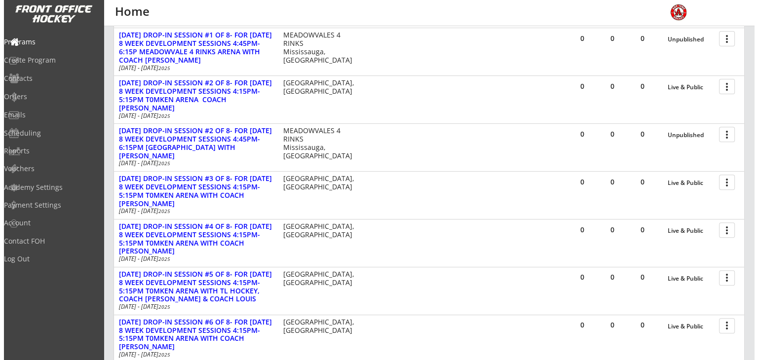
scroll to position [375, 0]
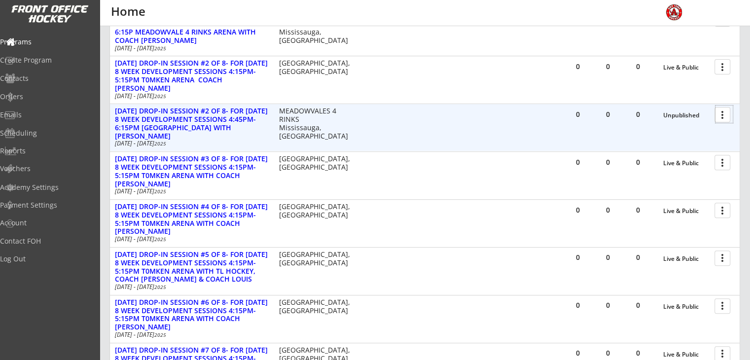
click at [724, 109] on div at bounding box center [724, 114] width 17 height 17
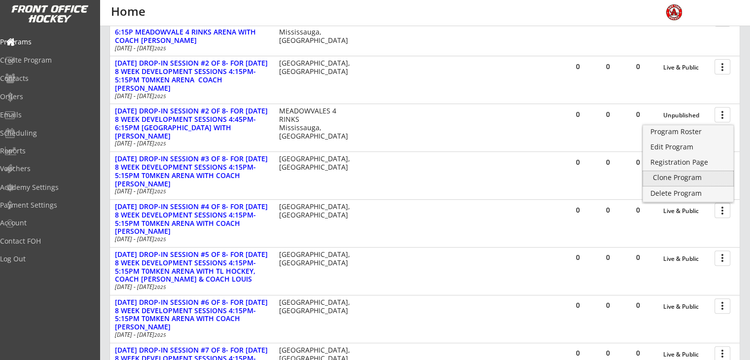
click at [669, 175] on div "Clone Program" at bounding box center [688, 177] width 71 height 7
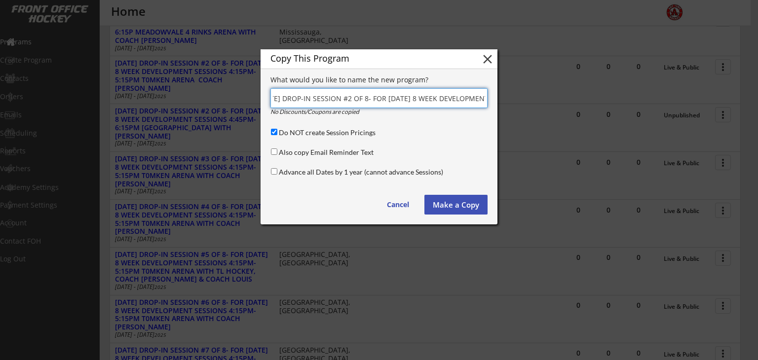
scroll to position [0, 0]
click at [373, 99] on input "input" at bounding box center [378, 98] width 217 height 20
click at [293, 98] on input "input" at bounding box center [378, 98] width 217 height 20
type input "[DATE] DROP-IN SESSION #3 OF 8- FOR [DATE] 8 WEEK DEVELOPMENT SESSIONS 4:45PM-6…"
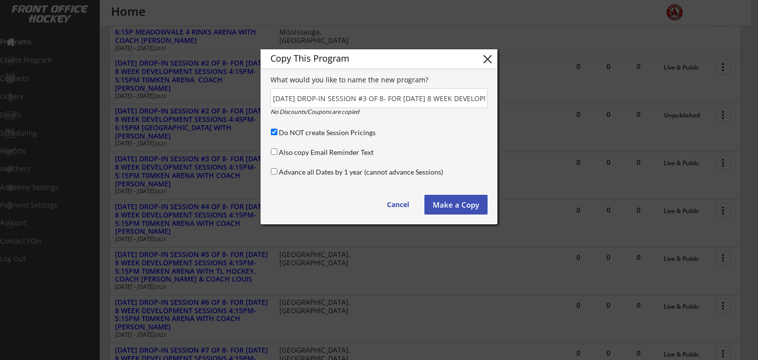
click at [273, 133] on input "Do NOT create Session Pricings" at bounding box center [274, 132] width 6 height 6
checkbox input "false"
click at [446, 204] on button "Make a Copy" at bounding box center [455, 205] width 63 height 20
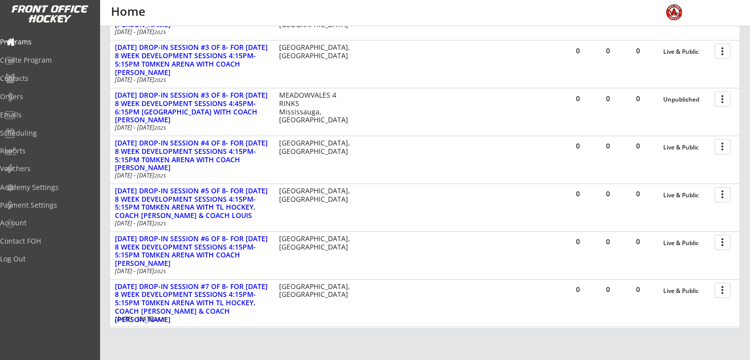
scroll to position [493, 0]
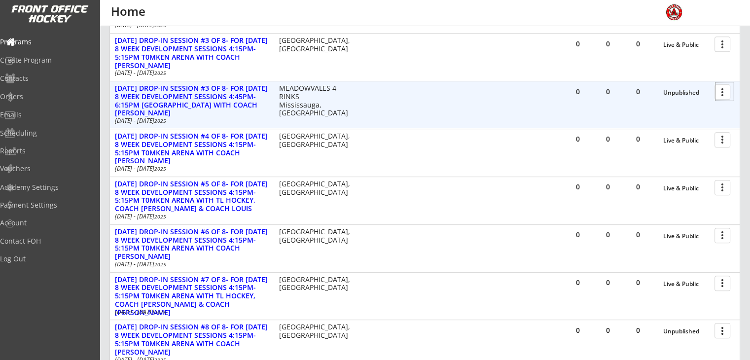
click at [721, 91] on div at bounding box center [724, 91] width 17 height 17
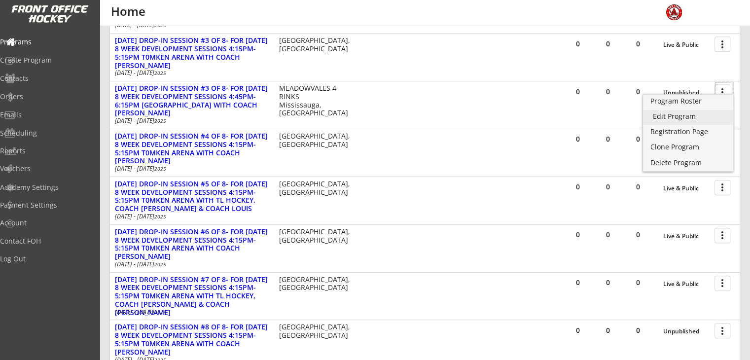
scroll to position [513, 0]
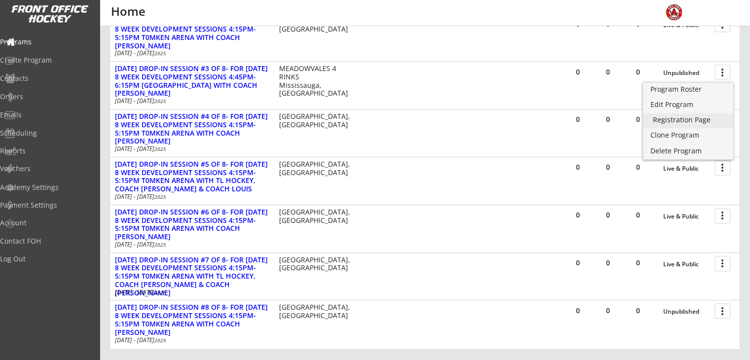
click at [677, 125] on link "Registration Page" at bounding box center [688, 120] width 90 height 15
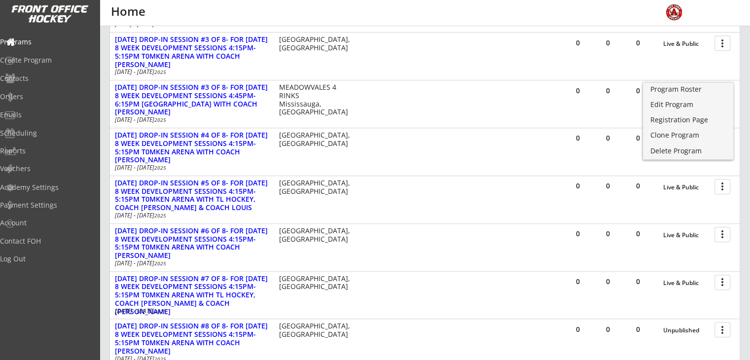
scroll to position [493, 0]
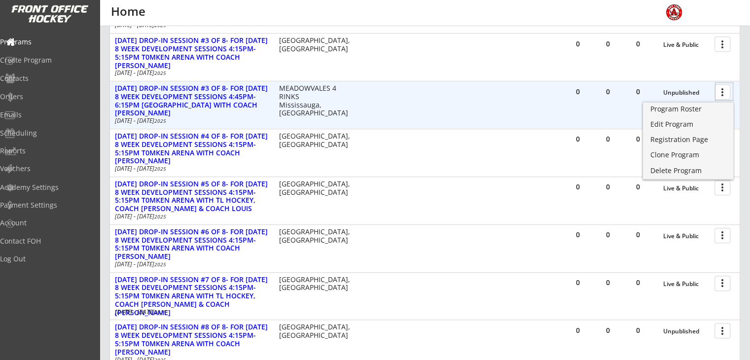
click at [726, 90] on div at bounding box center [724, 91] width 17 height 17
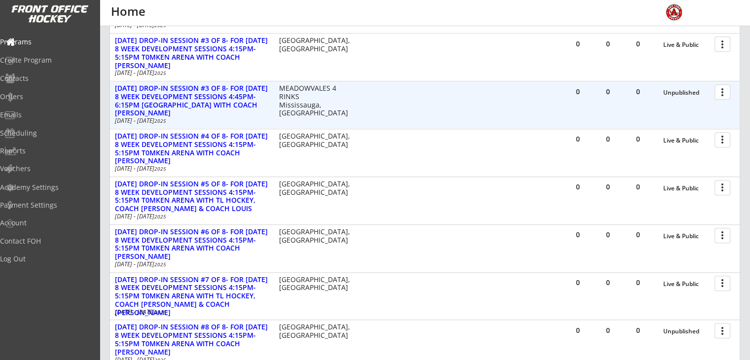
click at [726, 90] on div at bounding box center [724, 91] width 17 height 17
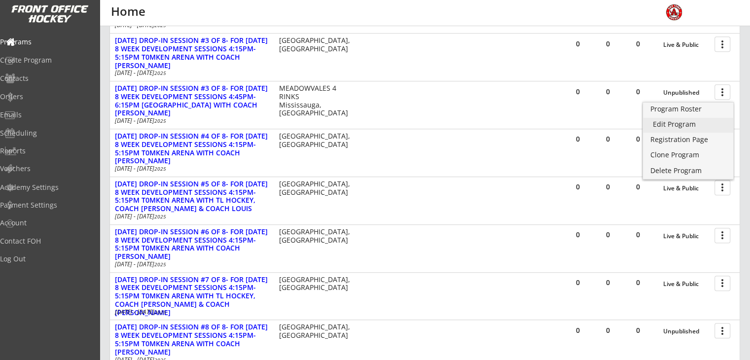
click at [682, 123] on div "Edit Program" at bounding box center [688, 124] width 71 height 7
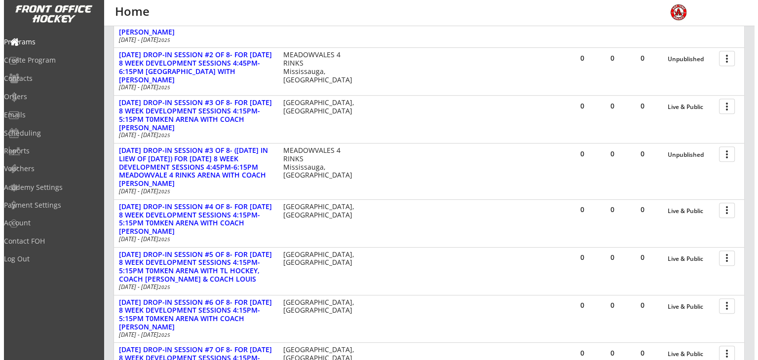
scroll to position [432, 0]
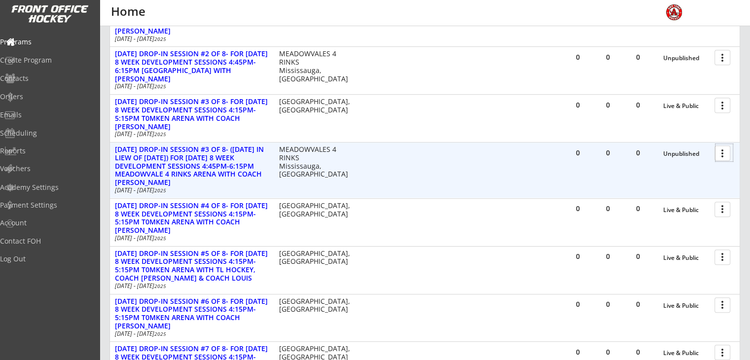
click at [726, 153] on div at bounding box center [724, 152] width 17 height 17
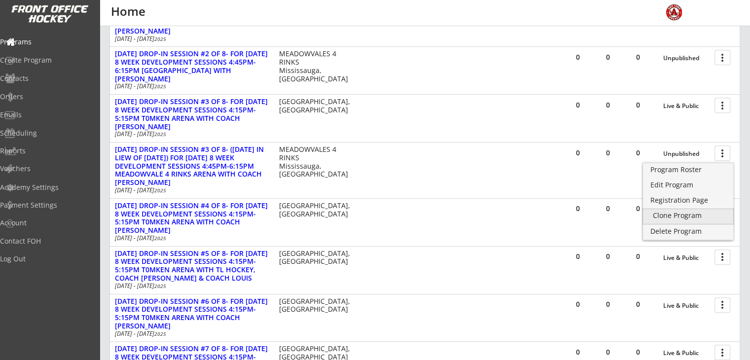
click at [681, 213] on div "Clone Program" at bounding box center [688, 215] width 71 height 7
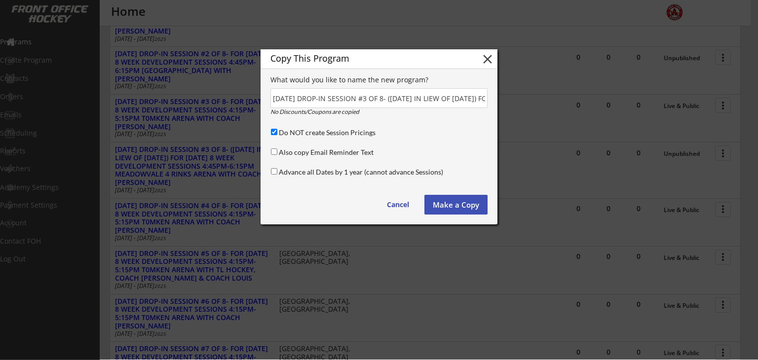
scroll to position [0, 449]
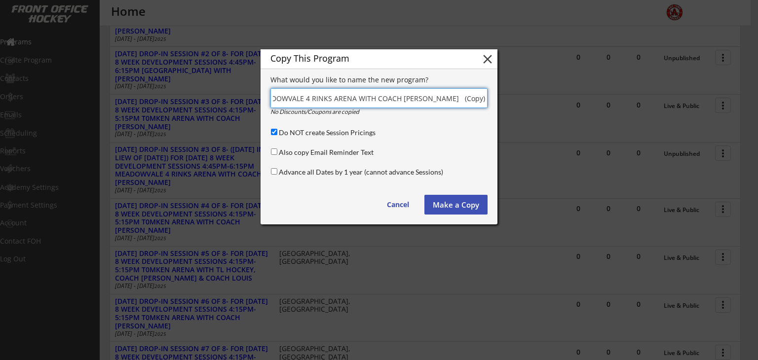
click at [468, 98] on input "input" at bounding box center [378, 98] width 217 height 20
click at [297, 99] on input "input" at bounding box center [378, 98] width 217 height 20
type input "[DATE] DROP-IN SESSION #4 OF 8- [DATE] 8 WEEK DEVELOPMENT SESSIONS 4:45PM-6:15P…"
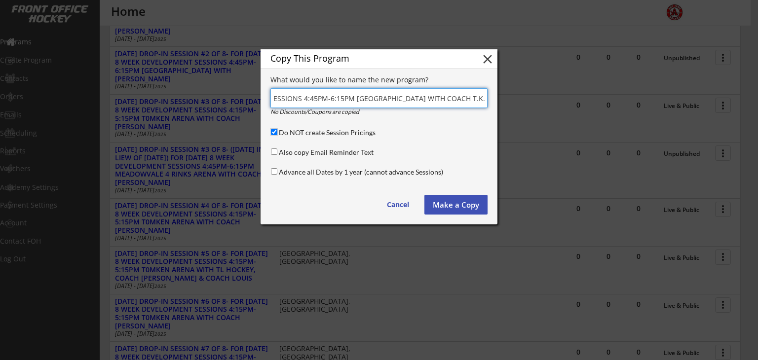
scroll to position [0, 0]
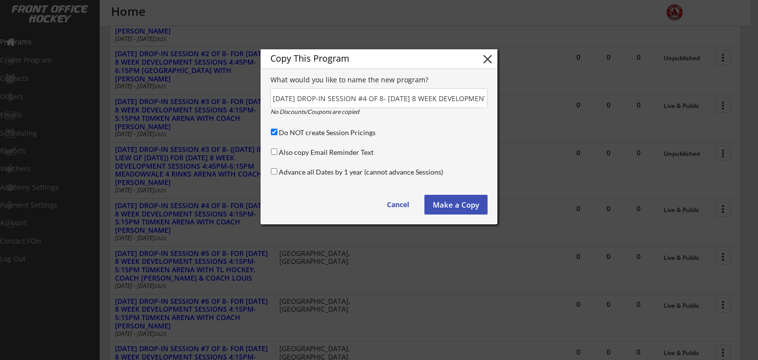
click at [275, 131] on input "Do NOT create Session Pricings" at bounding box center [274, 132] width 6 height 6
checkbox input "false"
click at [465, 208] on button "Make a Copy" at bounding box center [455, 205] width 63 height 20
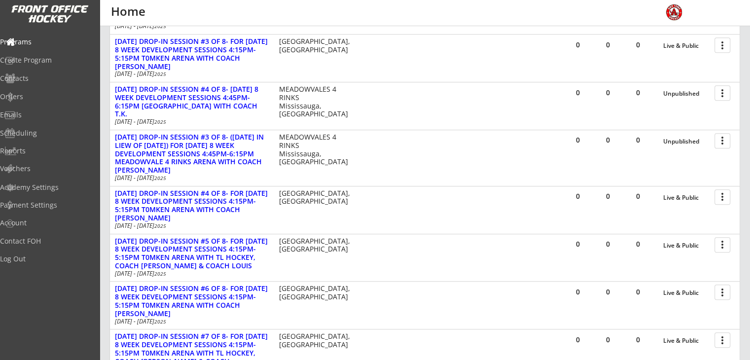
scroll to position [486, 0]
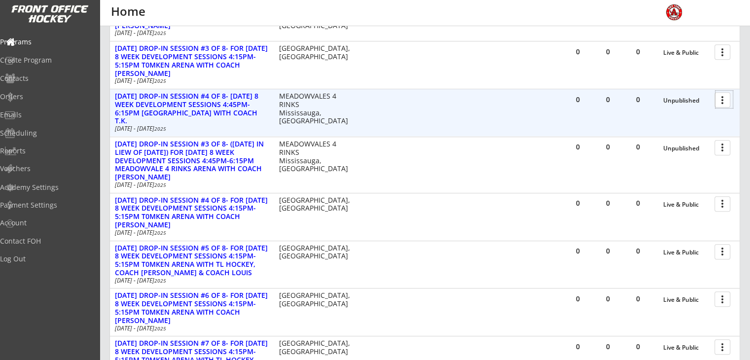
click at [724, 96] on div at bounding box center [724, 99] width 17 height 17
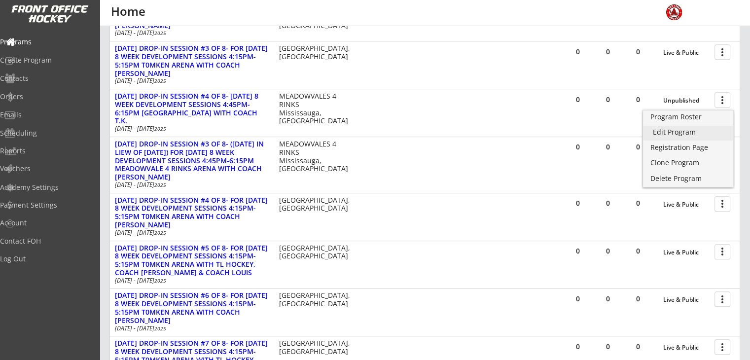
click at [662, 133] on div "Edit Program" at bounding box center [688, 132] width 71 height 7
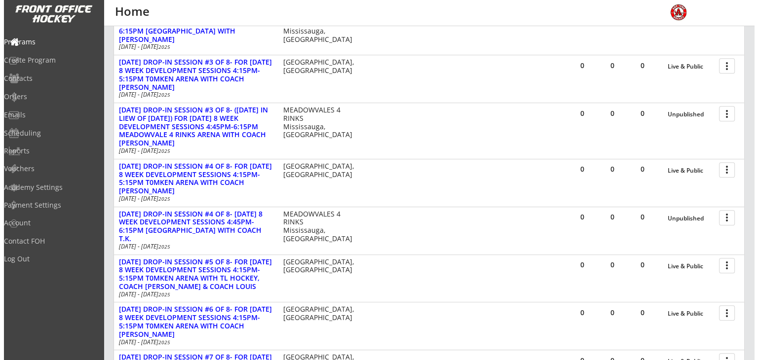
scroll to position [474, 0]
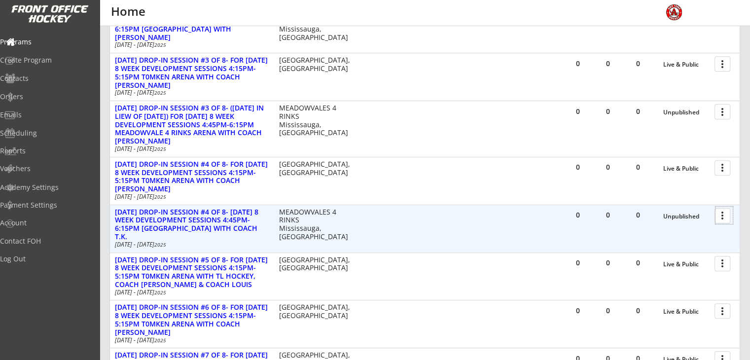
click at [722, 221] on div at bounding box center [724, 215] width 17 height 17
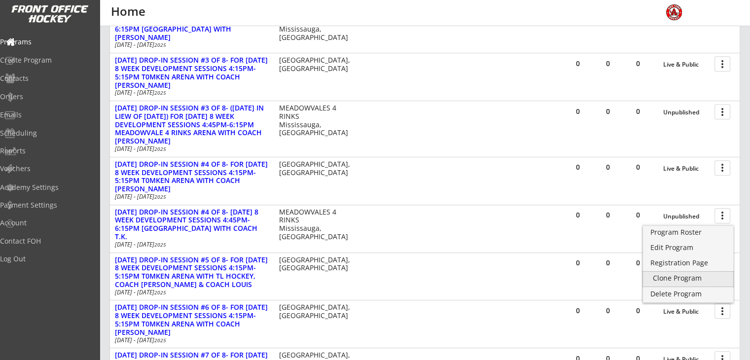
click at [663, 279] on div "Clone Program" at bounding box center [688, 278] width 71 height 7
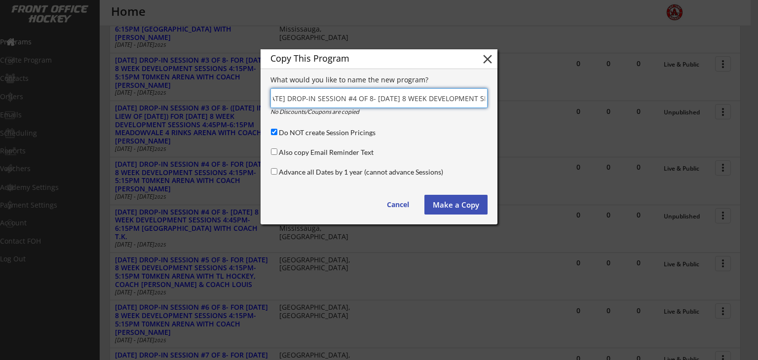
scroll to position [0, 0]
click at [376, 99] on input "input" at bounding box center [378, 98] width 217 height 20
type input "[DATE] DROP-IN SESSION #5 OF 8- [DATE] 8 WEEK DEVELOPMENT SESSIONS 4:45PM-6:15P…"
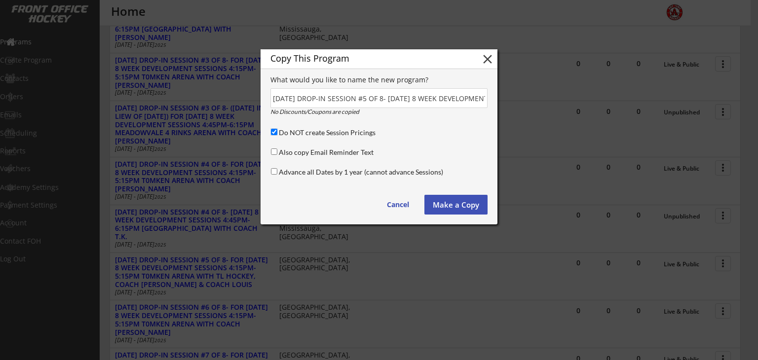
click at [273, 131] on input "Do NOT create Session Pricings" at bounding box center [274, 132] width 6 height 6
checkbox input "false"
click at [453, 210] on button "Make a Copy" at bounding box center [455, 205] width 63 height 20
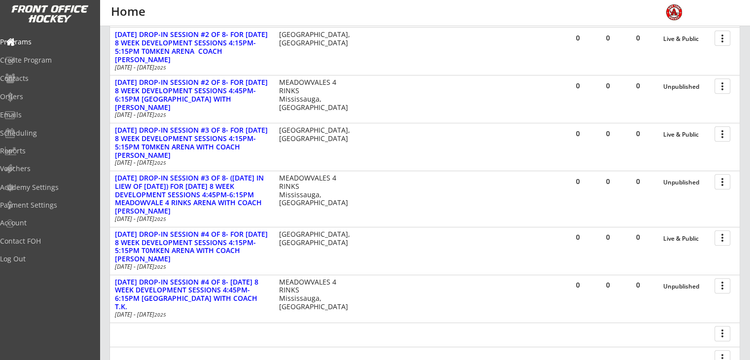
scroll to position [408, 0]
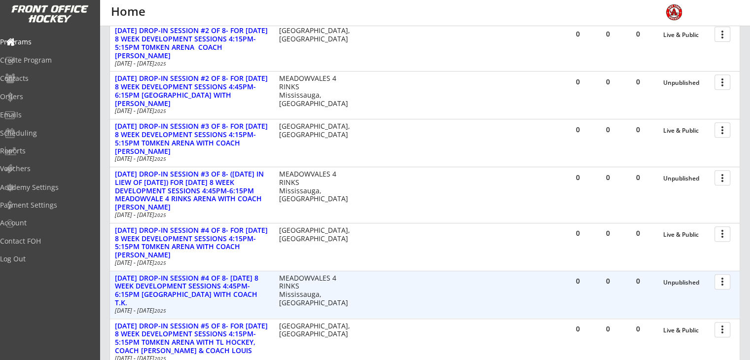
click at [724, 282] on div at bounding box center [724, 281] width 17 height 17
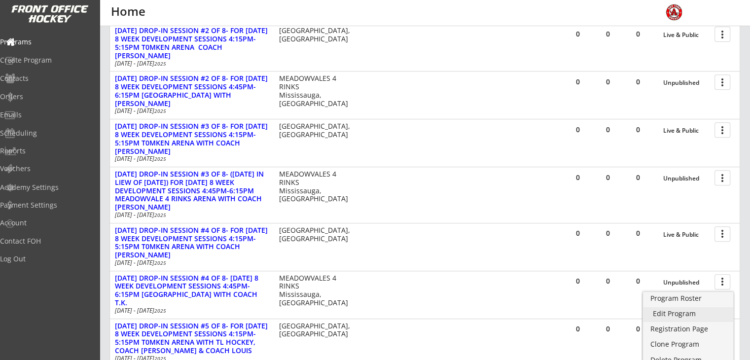
click at [685, 310] on div "Edit Program" at bounding box center [688, 313] width 71 height 7
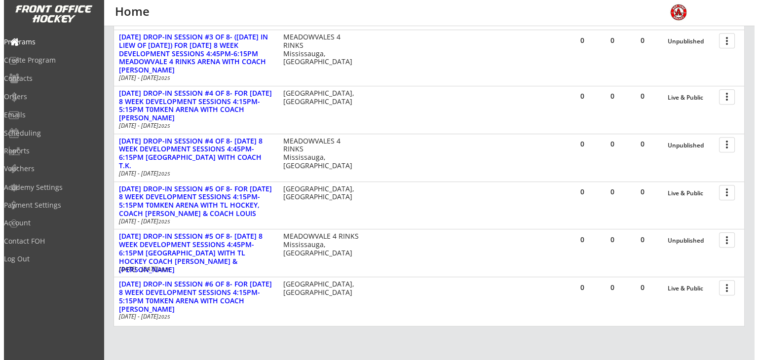
scroll to position [582, 0]
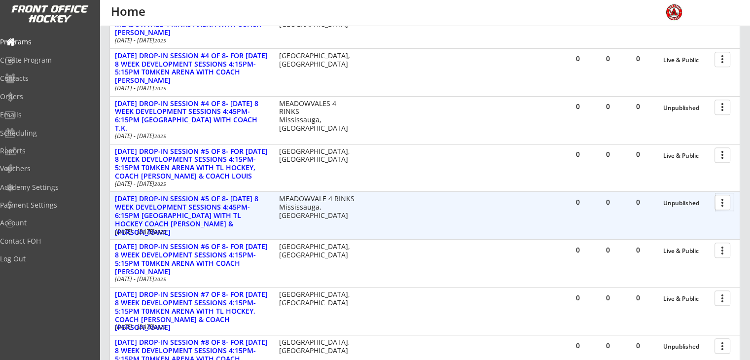
click at [724, 207] on div at bounding box center [724, 201] width 17 height 17
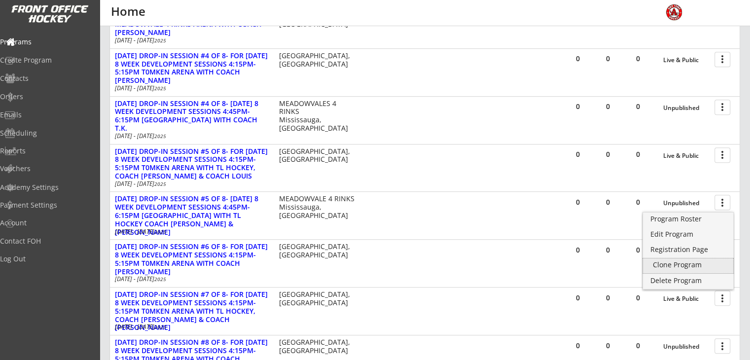
click at [667, 267] on div "Clone Program" at bounding box center [688, 265] width 71 height 7
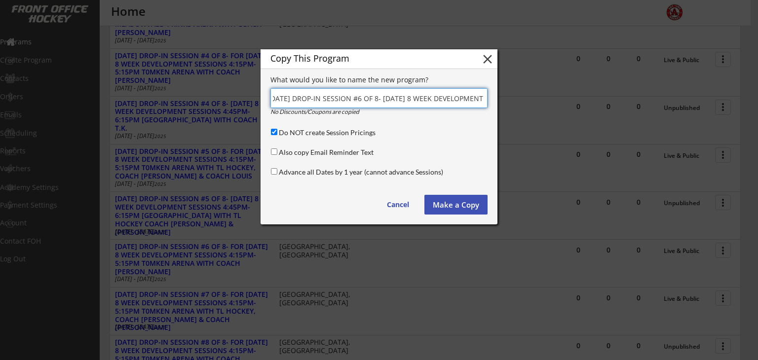
scroll to position [0, 0]
type input "NOV 14TH DROP-IN SESSION #6 OF 8- FRIDAY 8 WEEK DEVELOPMENT SESSIONS 4:45PM-6:1…"
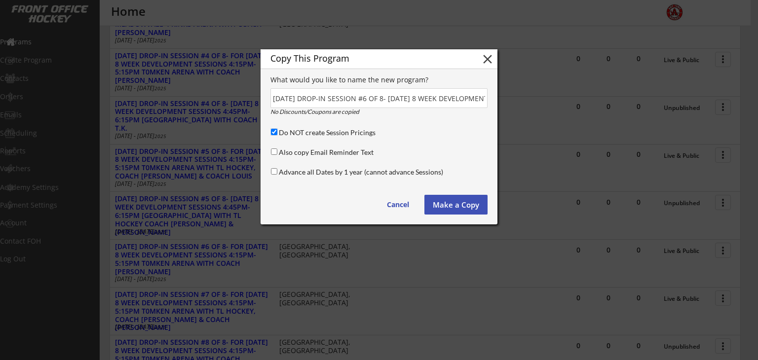
click at [271, 129] on input "Do NOT create Session Pricings" at bounding box center [274, 132] width 6 height 6
checkbox input "false"
click at [456, 206] on button "Make a Copy" at bounding box center [455, 205] width 63 height 20
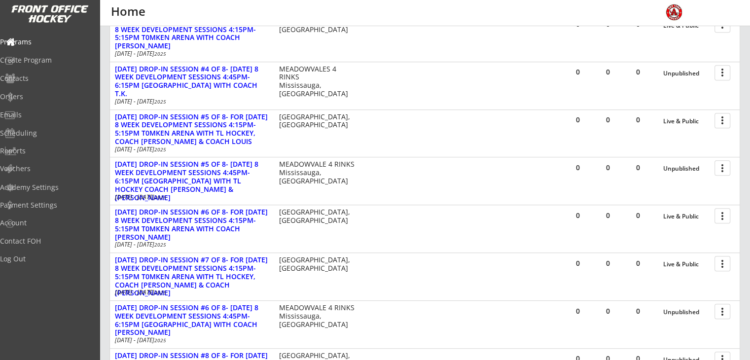
scroll to position [618, 0]
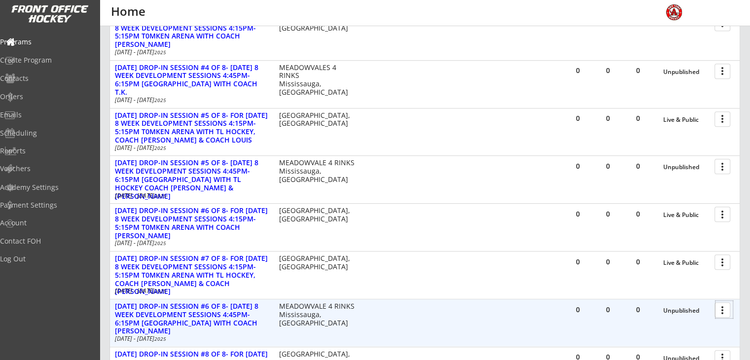
click at [723, 309] on div at bounding box center [724, 309] width 17 height 17
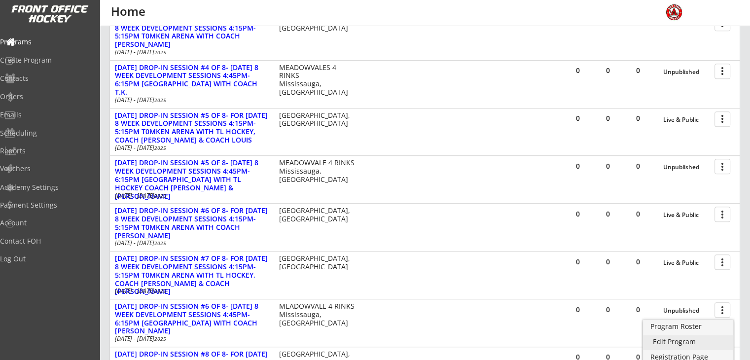
click at [669, 341] on div "Edit Program" at bounding box center [688, 341] width 71 height 7
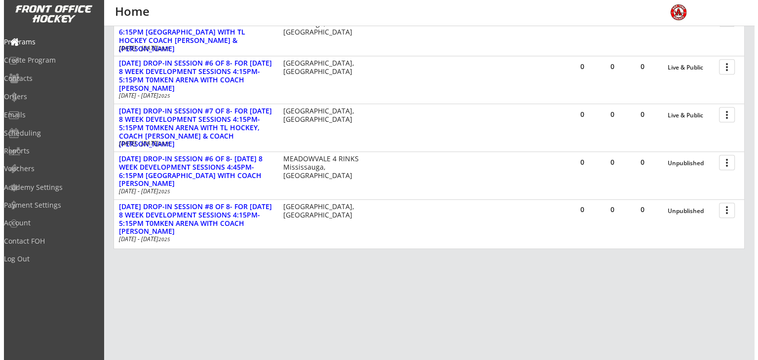
scroll to position [768, 0]
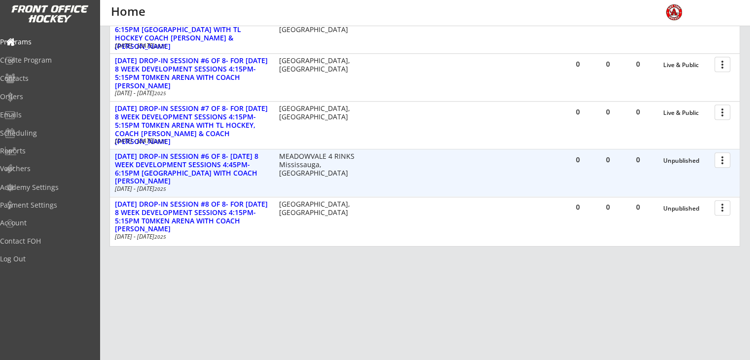
click at [720, 160] on div at bounding box center [724, 159] width 17 height 17
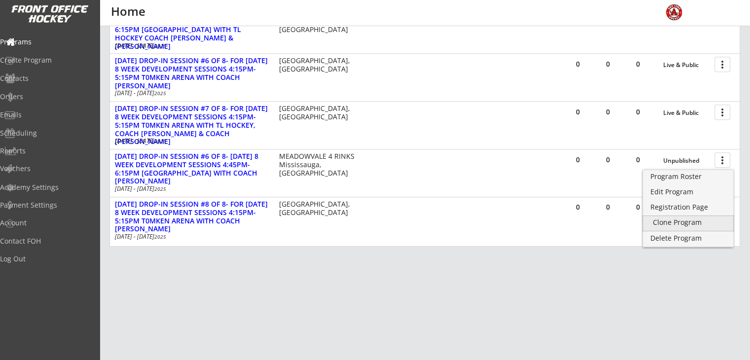
click at [668, 223] on div "Clone Program" at bounding box center [688, 222] width 71 height 7
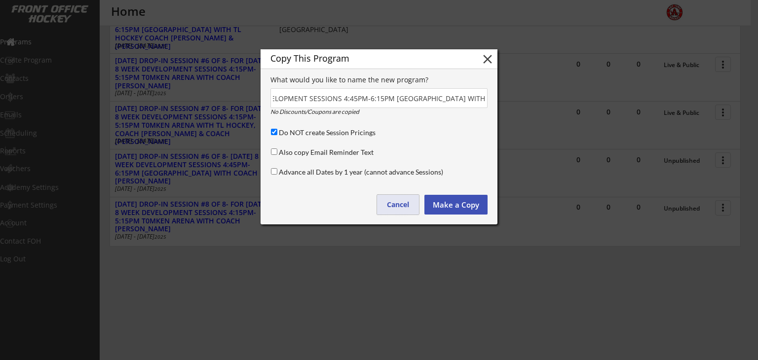
scroll to position [0, 0]
click at [401, 204] on button "Cancel" at bounding box center [398, 205] width 42 height 20
type input "(Copy)"
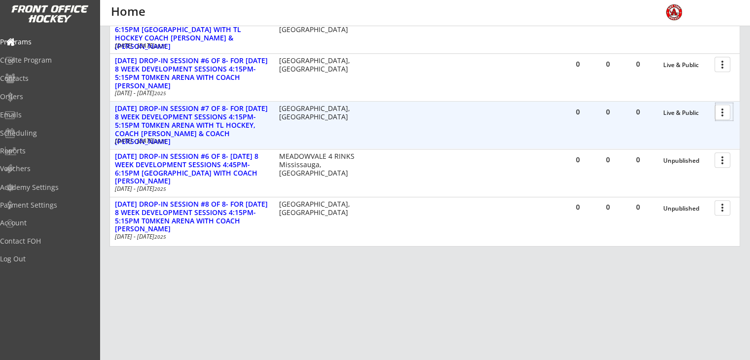
click at [720, 114] on div at bounding box center [724, 111] width 17 height 17
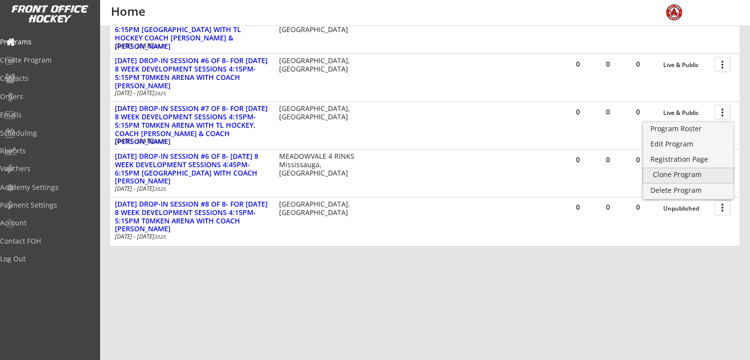
click at [670, 175] on div "Clone Program" at bounding box center [688, 174] width 71 height 7
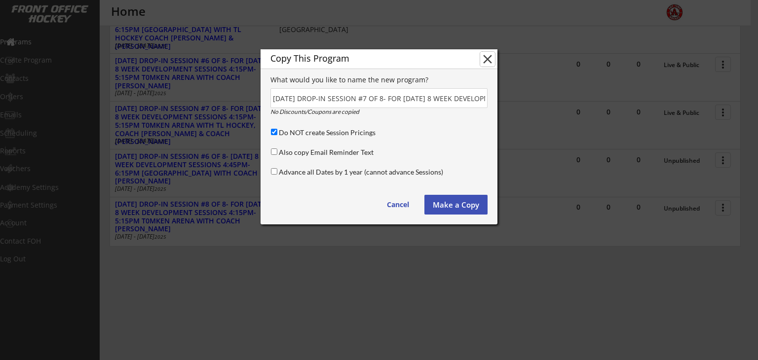
click at [488, 60] on button "close" at bounding box center [487, 59] width 15 height 15
type input "(Copy)"
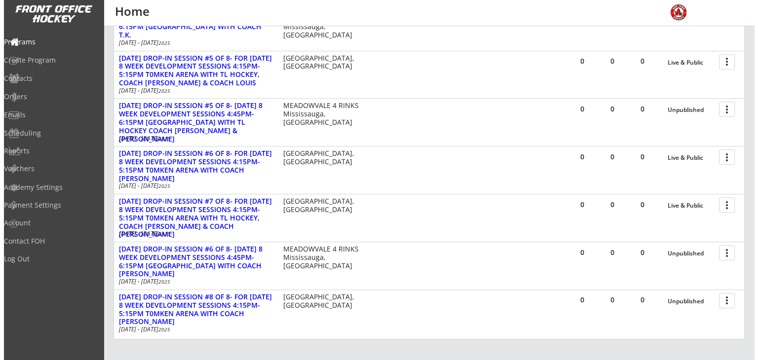
scroll to position [674, 0]
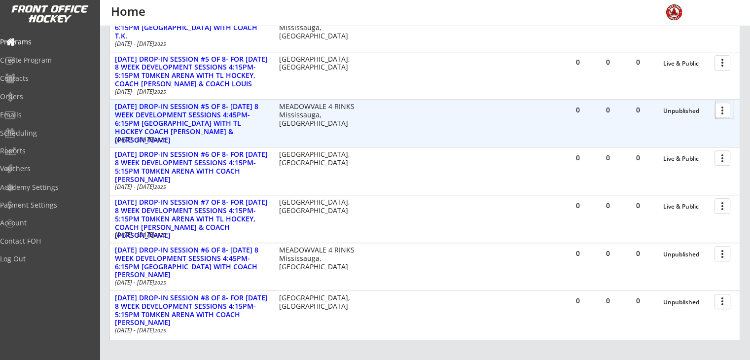
click at [723, 106] on div at bounding box center [724, 109] width 17 height 17
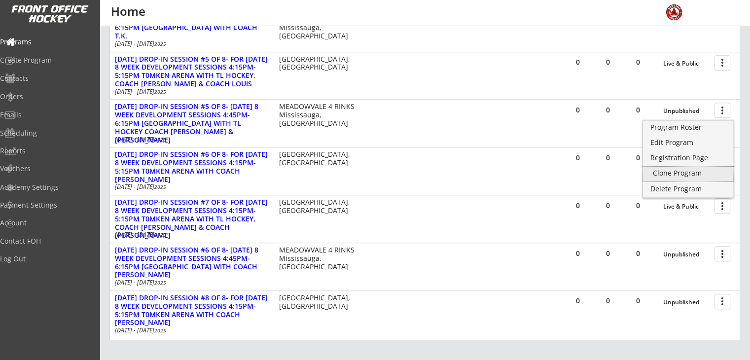
click at [663, 171] on div "Clone Program" at bounding box center [688, 173] width 71 height 7
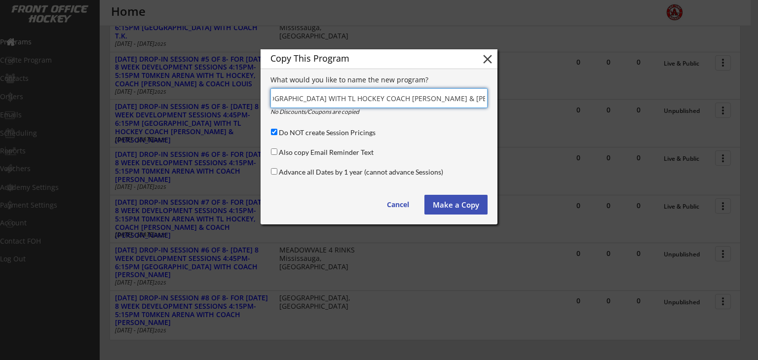
scroll to position [0, 337]
type input "[DATE] DROP-IN SESSION #7 OF 8- [DATE] 8 WEEK DEVELOPMENT SESSIONS 4:45PM-6:15P…"
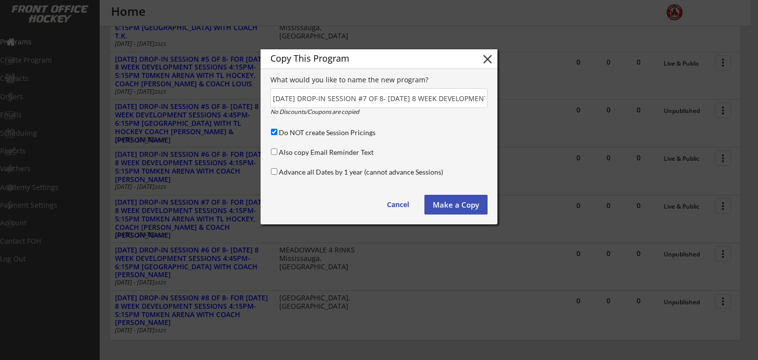
click at [276, 128] on div "Do NOT create Session Pricings" at bounding box center [378, 133] width 218 height 12
click at [274, 133] on input "Do NOT create Session Pricings" at bounding box center [274, 132] width 6 height 6
checkbox input "false"
click at [456, 203] on button "Make a Copy" at bounding box center [455, 205] width 63 height 20
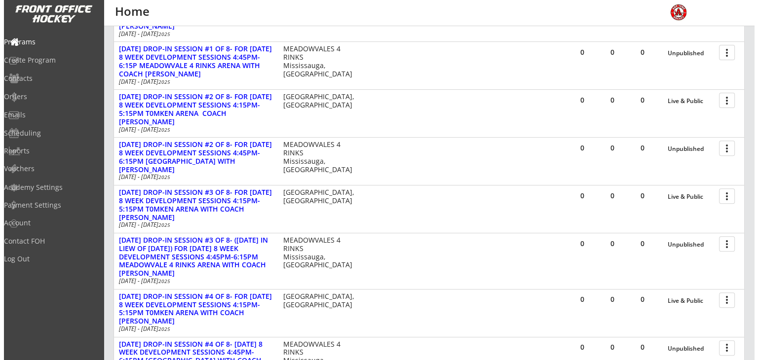
scroll to position [448, 0]
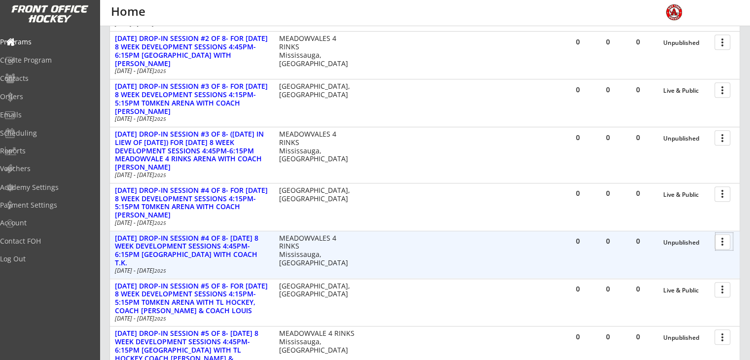
click at [724, 240] on div at bounding box center [724, 241] width 17 height 17
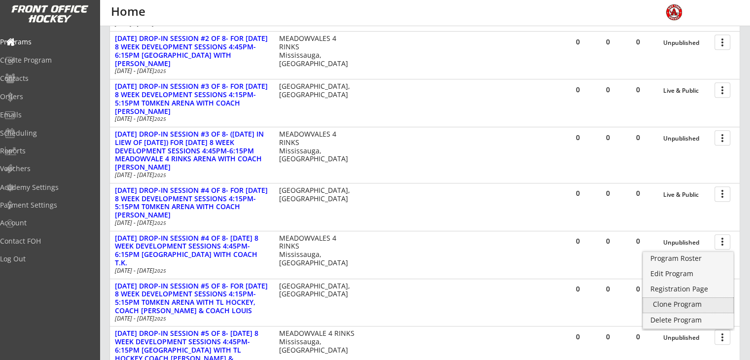
click at [660, 301] on div "Clone Program" at bounding box center [688, 304] width 71 height 7
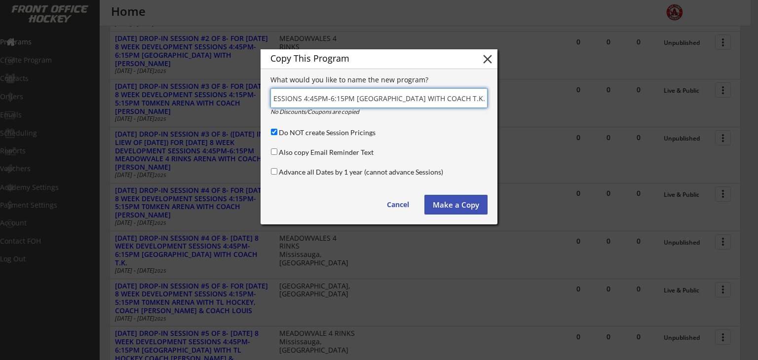
scroll to position [0, 251]
click at [312, 99] on input "input" at bounding box center [378, 98] width 217 height 20
type input "[DATE] DROP-IN SESSION #8 OF 8- [DATE] 8 WEEK DEVELOPMENT SESSIONS 4:45PM-6:15P…"
click at [273, 130] on input "Do NOT create Session Pricings" at bounding box center [274, 132] width 6 height 6
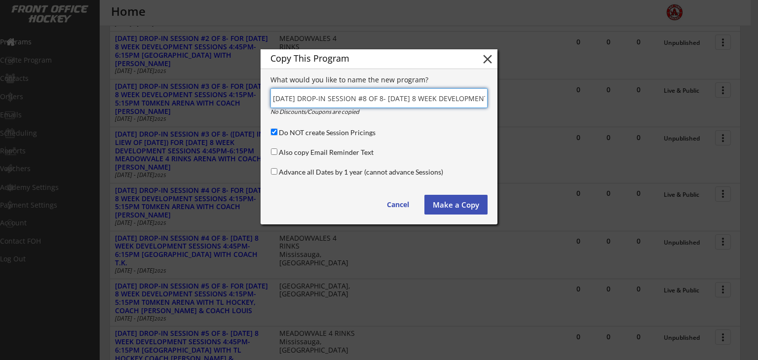
checkbox input "false"
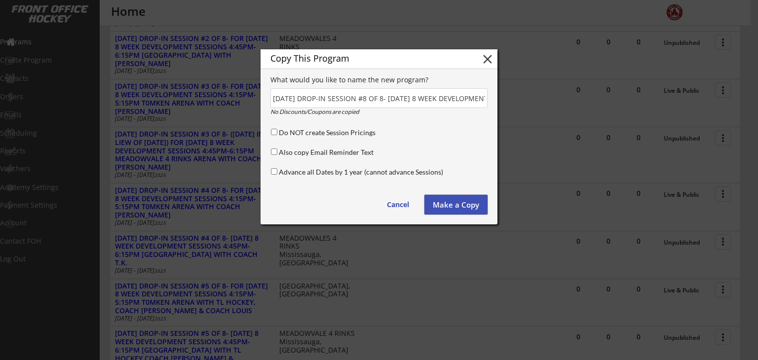
click at [448, 203] on button "Make a Copy" at bounding box center [455, 205] width 63 height 20
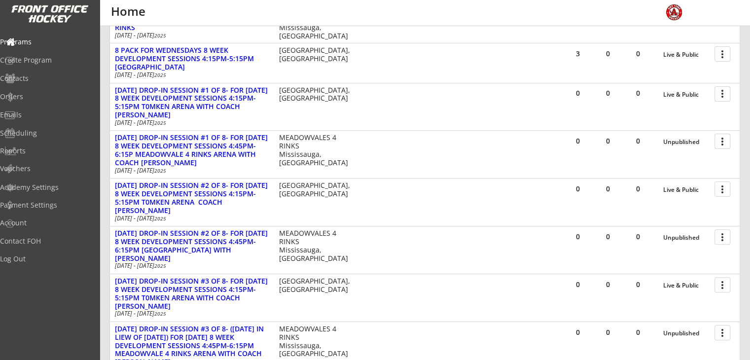
scroll to position [254, 0]
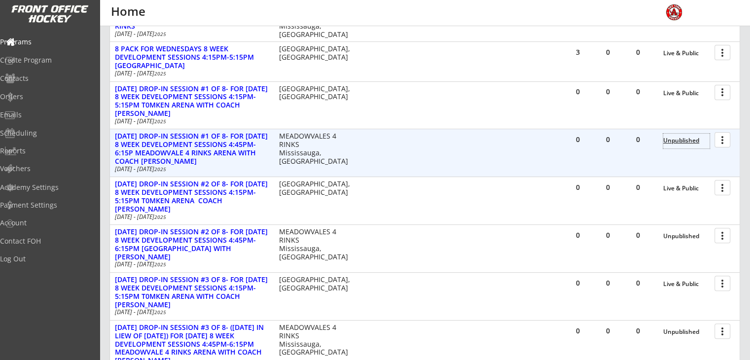
click at [684, 135] on div "Unpublished" at bounding box center [687, 141] width 46 height 15
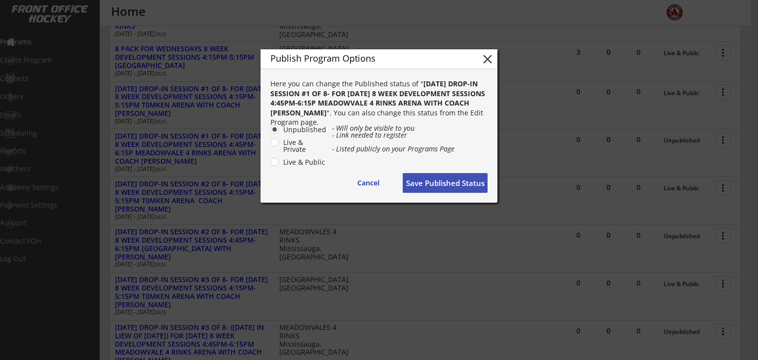
click at [301, 162] on label "Live & Public" at bounding box center [303, 162] width 46 height 7
click at [269, 133] on input "Live & Public" at bounding box center [266, 129] width 6 height 6
radio input "true"
click at [424, 182] on button "Save Published Status" at bounding box center [445, 183] width 85 height 20
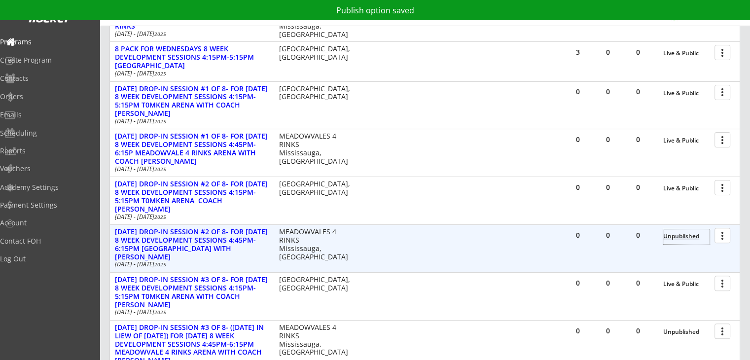
click at [681, 239] on div "Unpublished" at bounding box center [687, 236] width 46 height 7
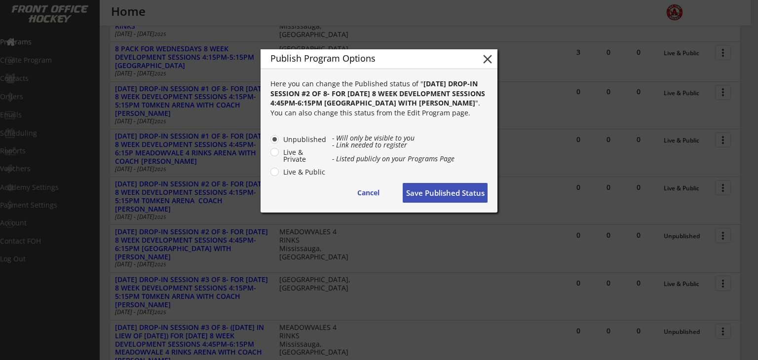
click at [306, 170] on label "Live & Public" at bounding box center [303, 172] width 46 height 7
click at [269, 143] on input "Live & Public" at bounding box center [266, 139] width 6 height 6
radio input "true"
click at [470, 194] on button "Save Published Status" at bounding box center [445, 193] width 85 height 20
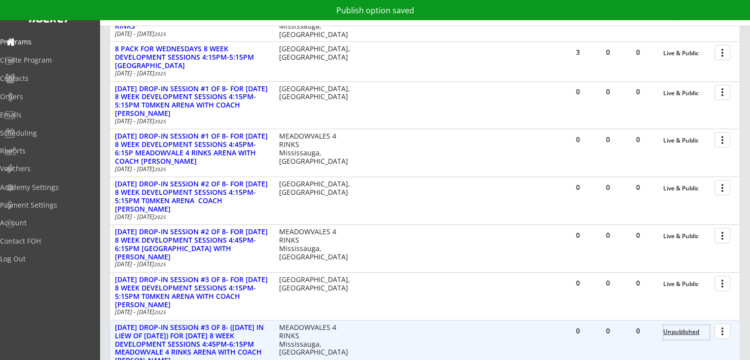
click at [680, 336] on div "Unpublished" at bounding box center [687, 332] width 46 height 15
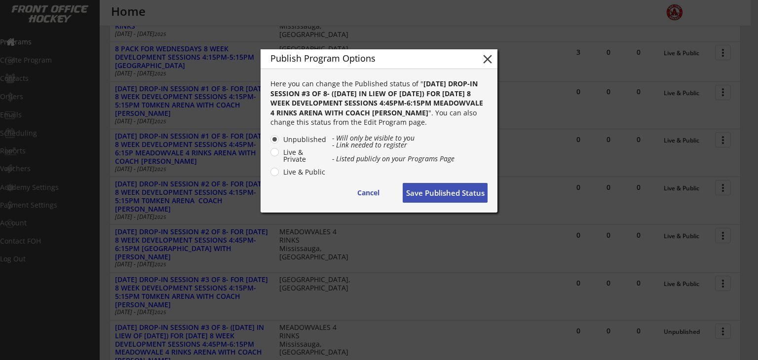
click at [294, 170] on label "Live & Public" at bounding box center [303, 172] width 46 height 7
click at [269, 143] on input "Live & Public" at bounding box center [266, 139] width 6 height 6
radio input "true"
click at [417, 191] on button "Save Published Status" at bounding box center [445, 193] width 85 height 20
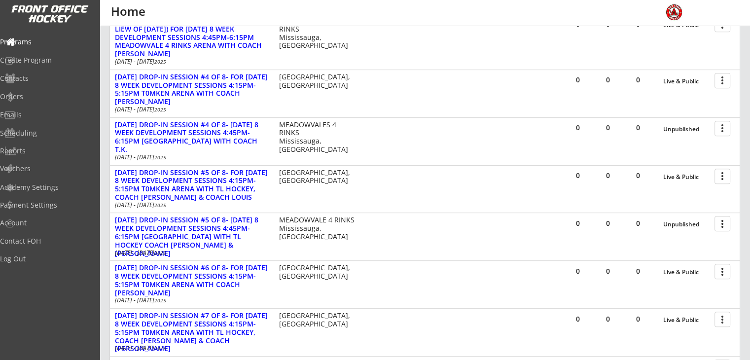
scroll to position [566, 0]
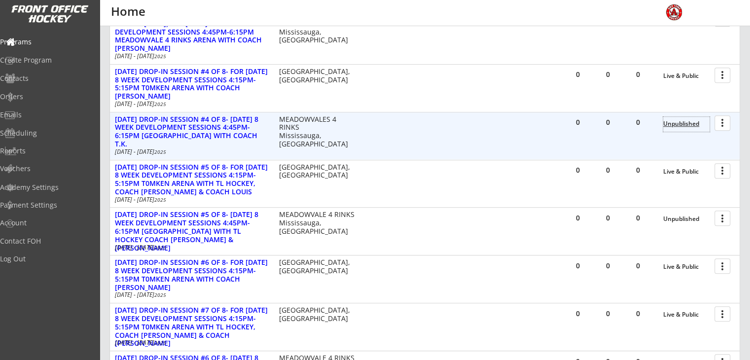
click at [683, 126] on div "Unpublished" at bounding box center [687, 123] width 46 height 7
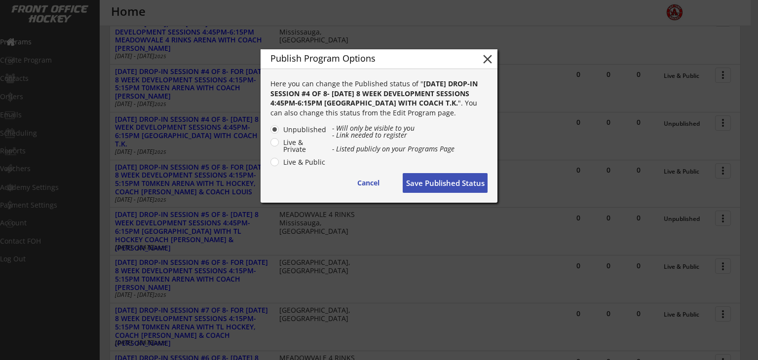
click at [282, 164] on label "Live & Public" at bounding box center [303, 162] width 46 height 7
click at [269, 133] on input "Live & Public" at bounding box center [266, 129] width 6 height 6
radio input "true"
click at [435, 184] on button "Save Published Status" at bounding box center [445, 183] width 85 height 20
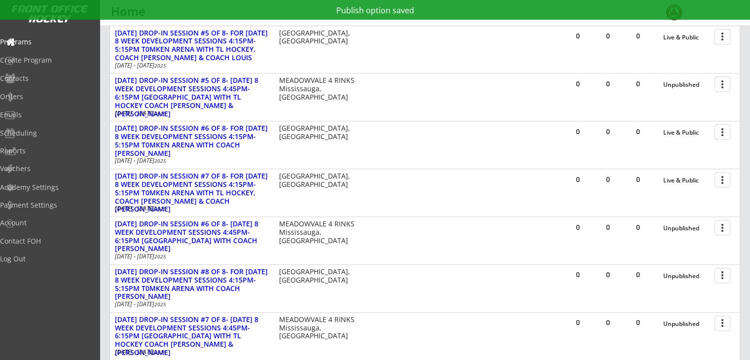
scroll to position [703, 0]
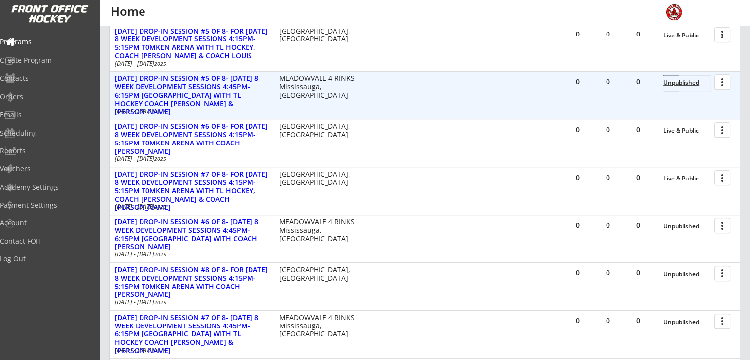
click at [673, 79] on div "Unpublished" at bounding box center [687, 82] width 46 height 7
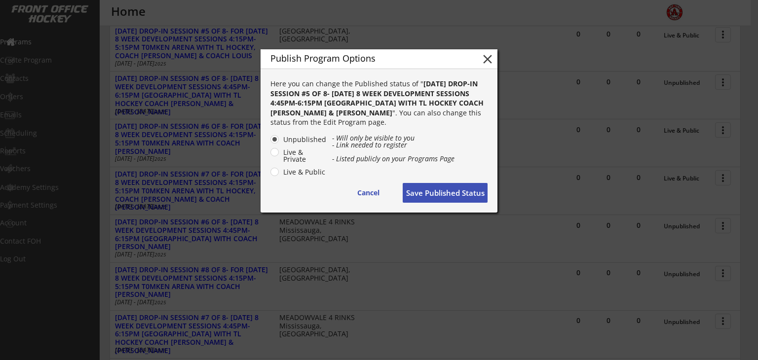
click at [299, 170] on label "Live & Public" at bounding box center [303, 172] width 46 height 7
click at [269, 143] on input "Live & Public" at bounding box center [266, 139] width 6 height 6
radio input "true"
click at [417, 188] on button "Save Published Status" at bounding box center [445, 193] width 85 height 20
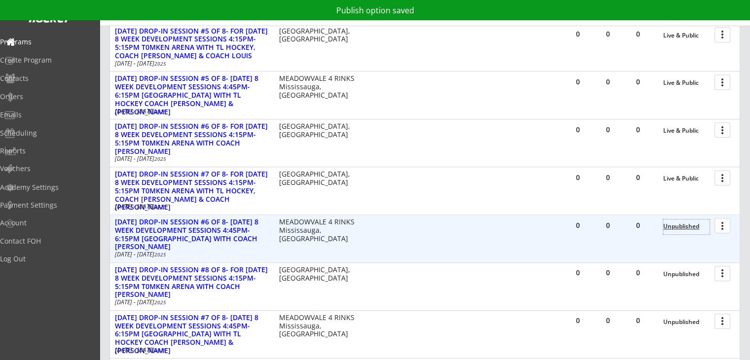
click at [683, 228] on div "Unpublished" at bounding box center [687, 226] width 46 height 7
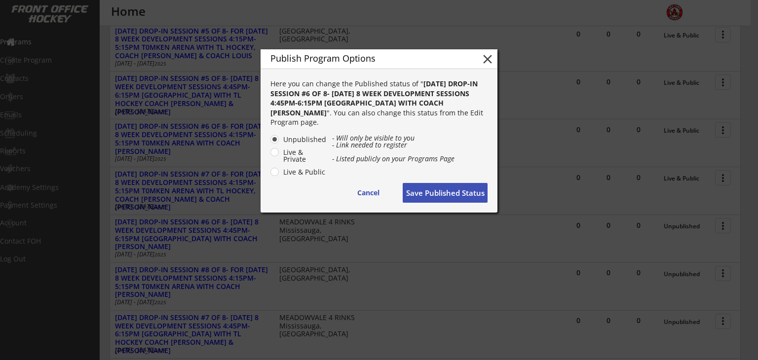
click at [279, 173] on div "Unpublished Live & Private Live & Public" at bounding box center [300, 156] width 61 height 43
click at [280, 172] on label "Live & Public" at bounding box center [303, 172] width 46 height 7
click at [269, 143] on input "Live & Public" at bounding box center [266, 139] width 6 height 6
radio input "true"
click at [447, 192] on button "Save Published Status" at bounding box center [445, 193] width 85 height 20
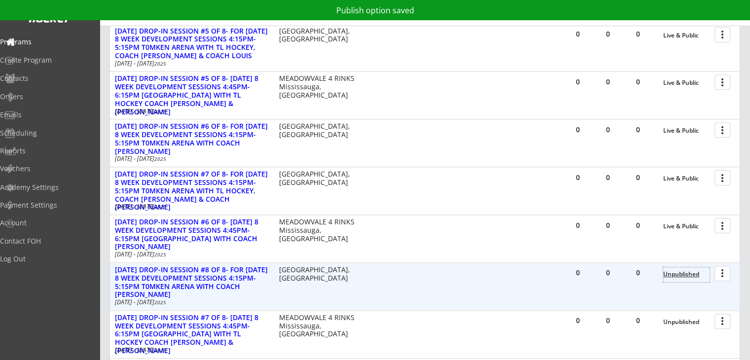
click at [673, 274] on div "Unpublished" at bounding box center [687, 274] width 46 height 7
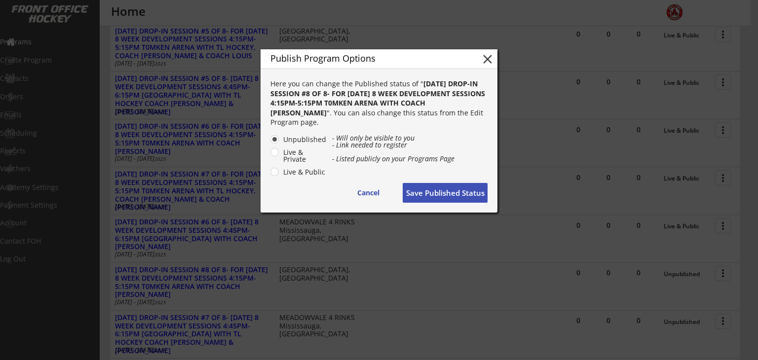
click at [280, 172] on label "Live & Public" at bounding box center [303, 172] width 46 height 7
click at [269, 143] on input "Live & Public" at bounding box center [266, 139] width 6 height 6
radio input "true"
click at [414, 192] on button "Save Published Status" at bounding box center [445, 193] width 85 height 20
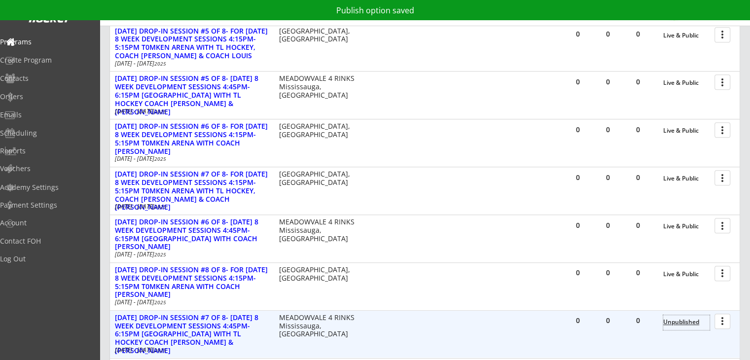
click at [673, 323] on div "Unpublished" at bounding box center [687, 322] width 46 height 7
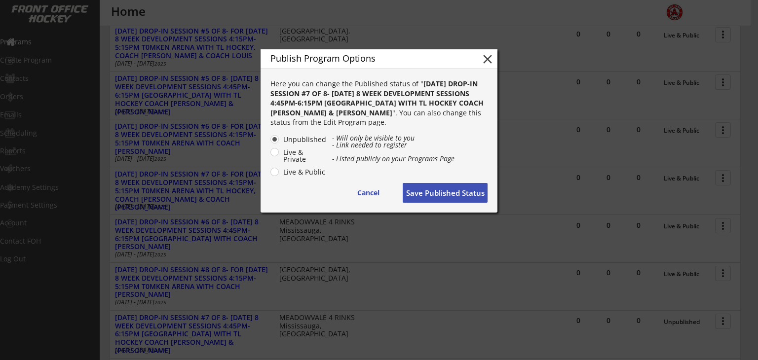
click at [294, 172] on label "Live & Public" at bounding box center [303, 172] width 46 height 7
click at [269, 143] on input "Live & Public" at bounding box center [266, 139] width 6 height 6
radio input "true"
click at [420, 197] on button "Save Published Status" at bounding box center [445, 193] width 85 height 20
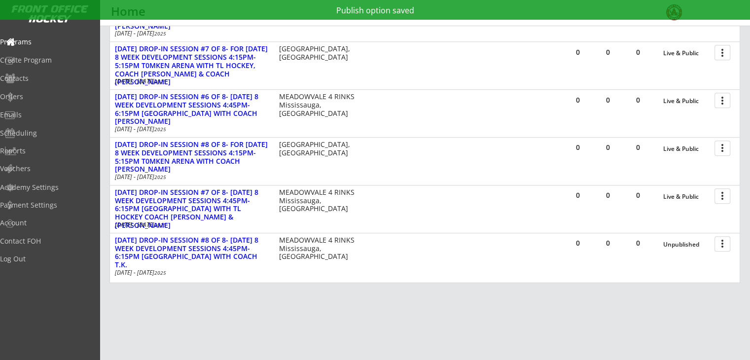
scroll to position [864, 0]
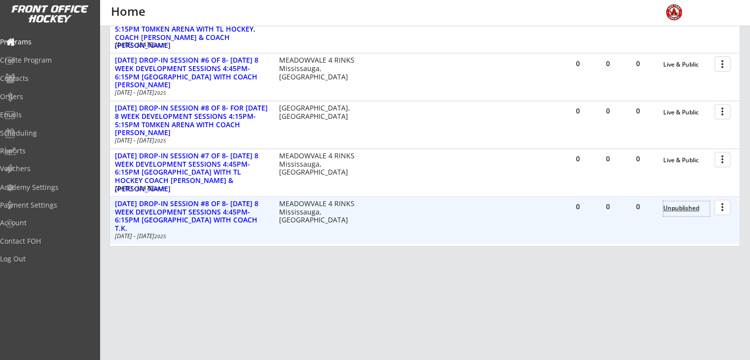
click at [679, 208] on div "Unpublished" at bounding box center [687, 208] width 46 height 7
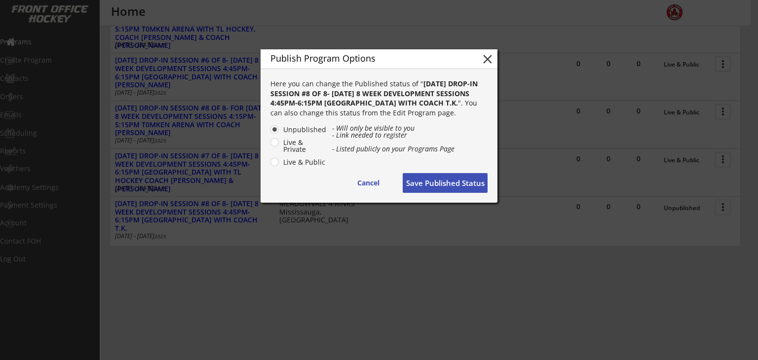
click at [290, 164] on label "Live & Public" at bounding box center [303, 162] width 46 height 7
click at [269, 133] on input "Live & Public" at bounding box center [266, 129] width 6 height 6
radio input "true"
click at [454, 178] on button "Save Published Status" at bounding box center [445, 183] width 85 height 20
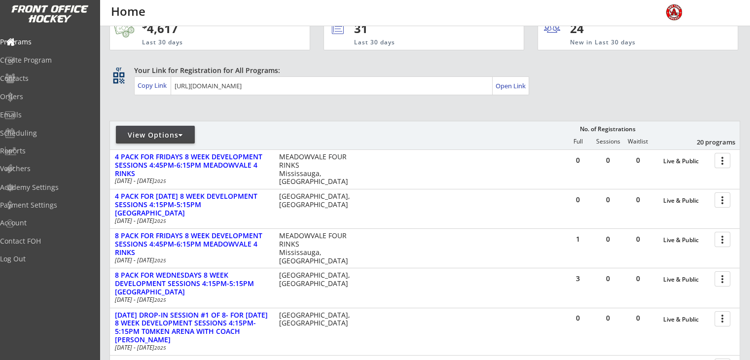
scroll to position [0, 0]
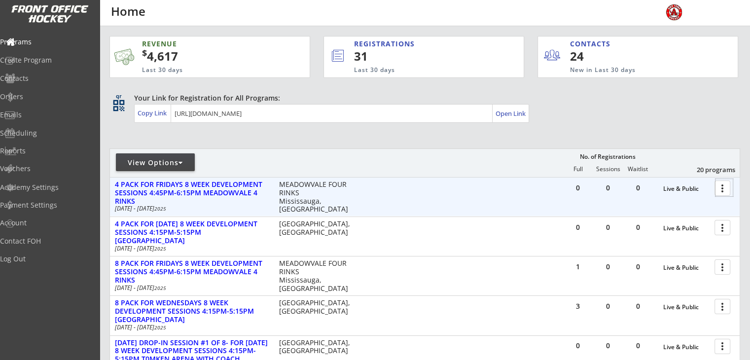
click at [722, 188] on div at bounding box center [724, 187] width 17 height 17
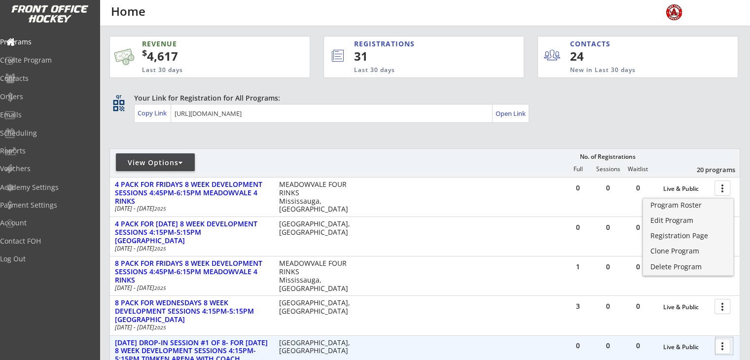
click at [722, 345] on div at bounding box center [724, 345] width 17 height 17
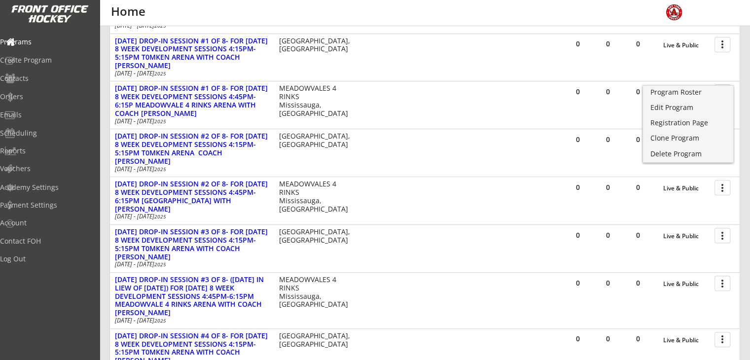
scroll to position [304, 0]
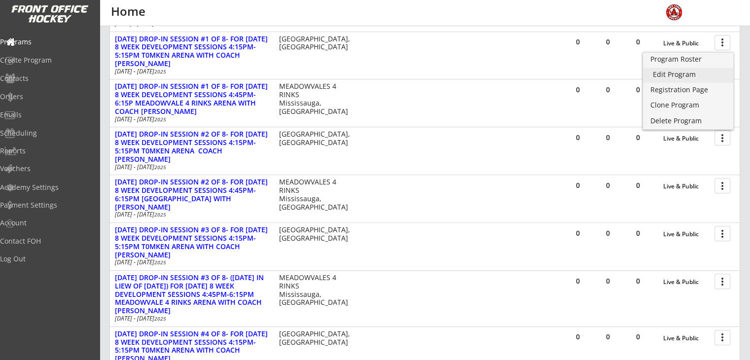
click at [669, 74] on div "Edit Program" at bounding box center [688, 74] width 71 height 7
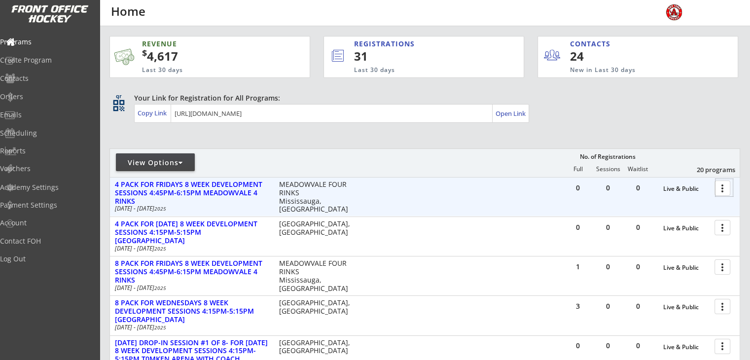
click at [724, 188] on div at bounding box center [724, 187] width 17 height 17
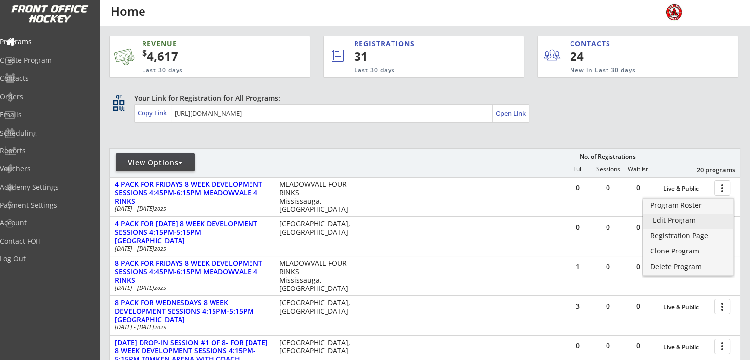
click at [681, 220] on div "Edit Program" at bounding box center [688, 220] width 71 height 7
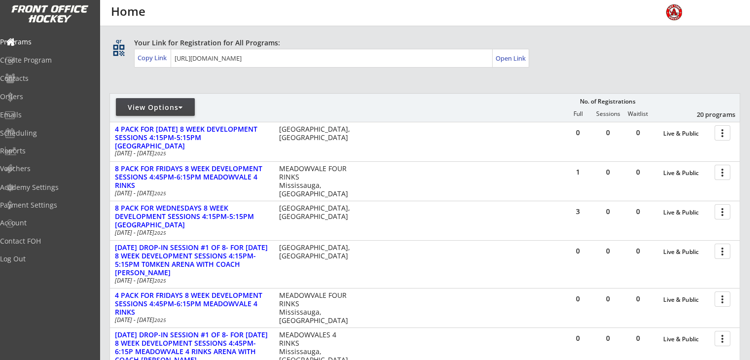
scroll to position [58, 0]
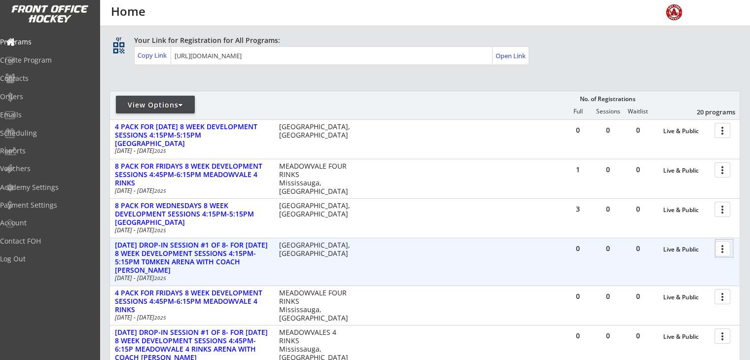
click at [724, 251] on div at bounding box center [724, 248] width 17 height 17
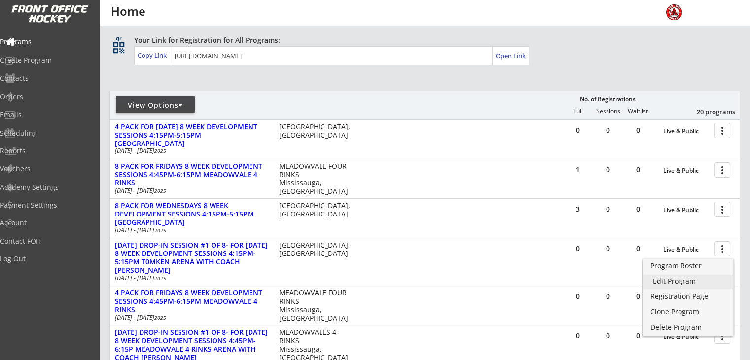
click at [682, 284] on div "Edit Program" at bounding box center [688, 281] width 71 height 7
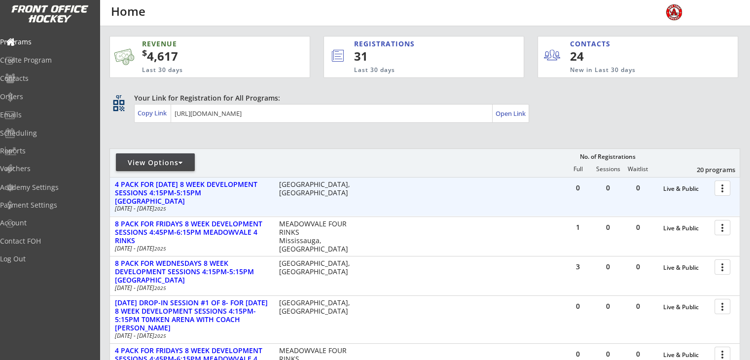
click at [721, 188] on div at bounding box center [724, 187] width 17 height 17
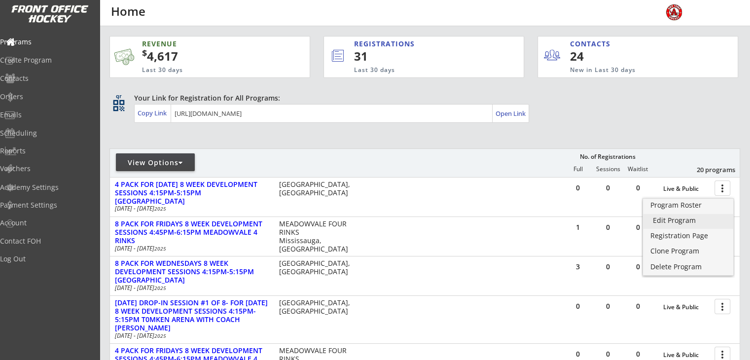
click at [672, 225] on link "Edit Program" at bounding box center [688, 221] width 90 height 15
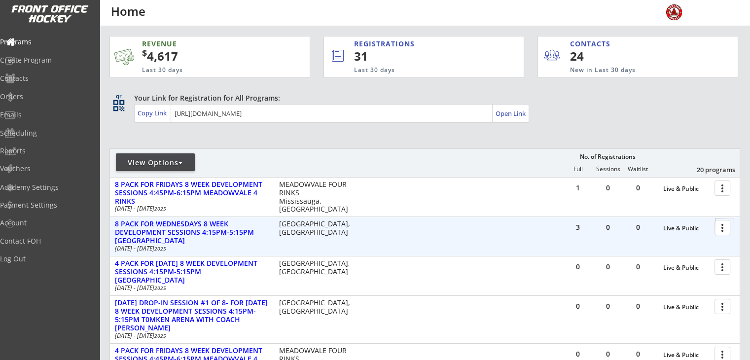
click at [724, 224] on div at bounding box center [724, 227] width 17 height 17
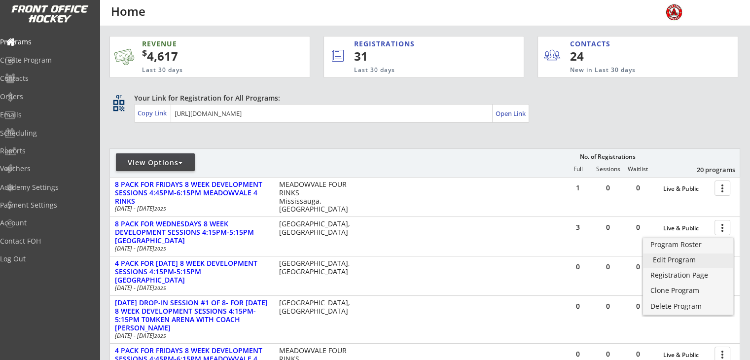
click at [683, 259] on div "Edit Program" at bounding box center [688, 260] width 71 height 7
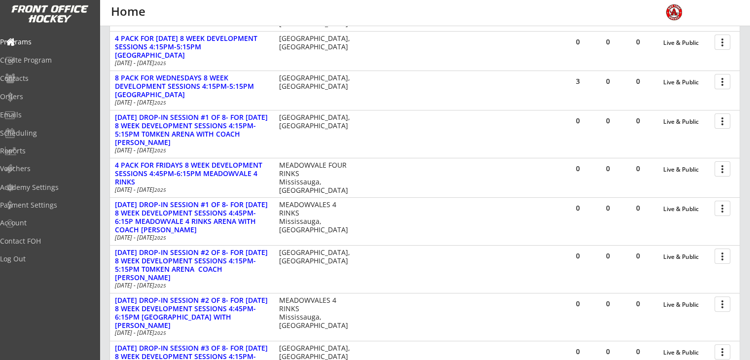
scroll to position [214, 0]
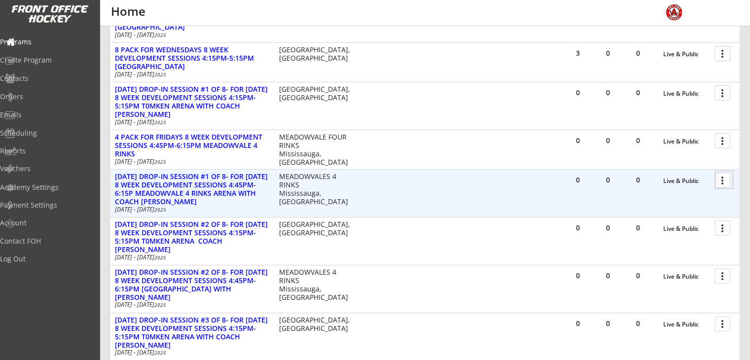
click at [724, 182] on div at bounding box center [724, 179] width 17 height 17
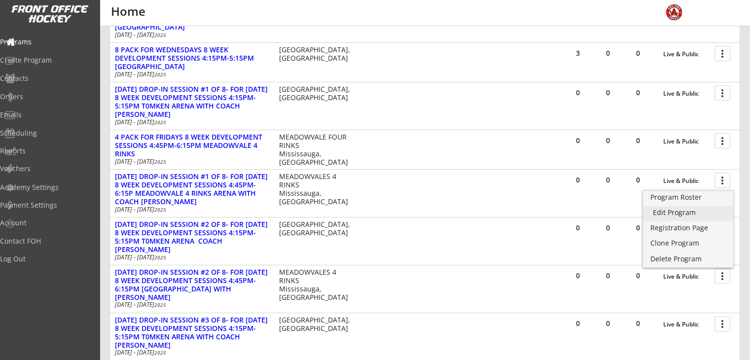
click at [684, 213] on div "Edit Program" at bounding box center [688, 212] width 71 height 7
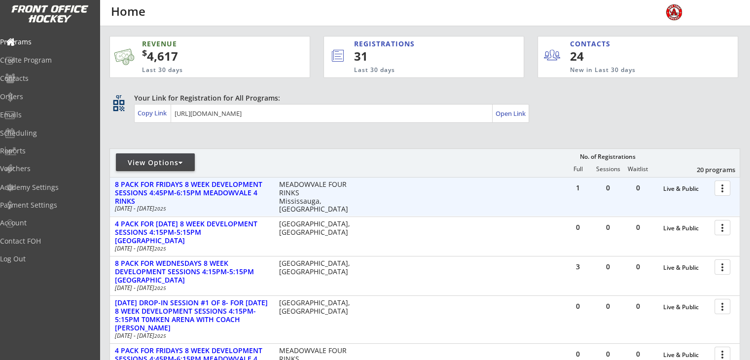
click at [724, 184] on div at bounding box center [724, 187] width 17 height 17
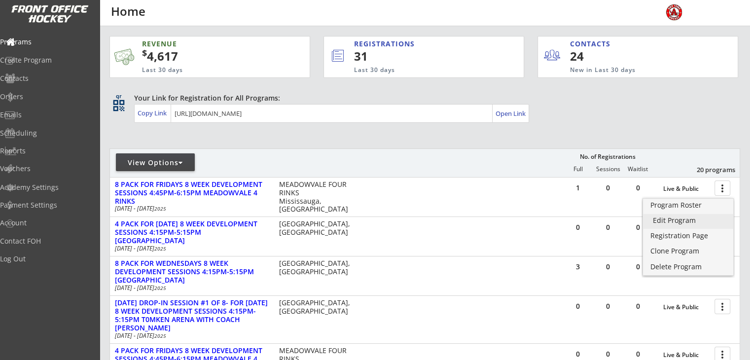
click at [673, 222] on div "Edit Program" at bounding box center [688, 220] width 71 height 7
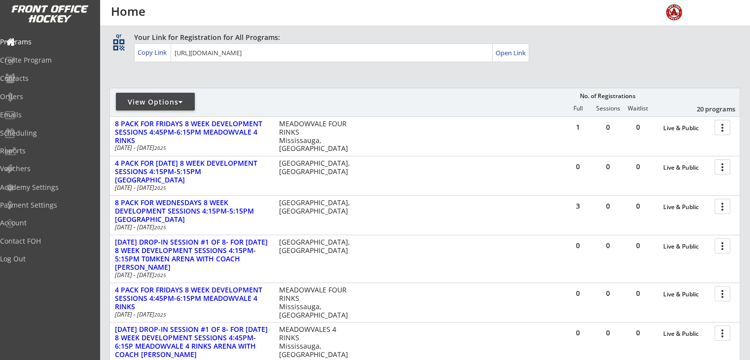
scroll to position [85, 0]
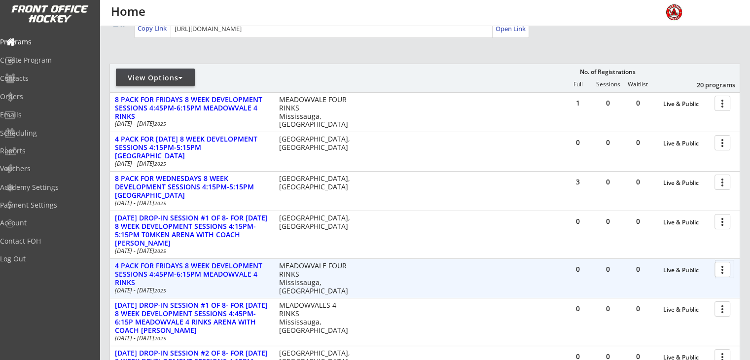
click at [722, 265] on div at bounding box center [724, 269] width 17 height 17
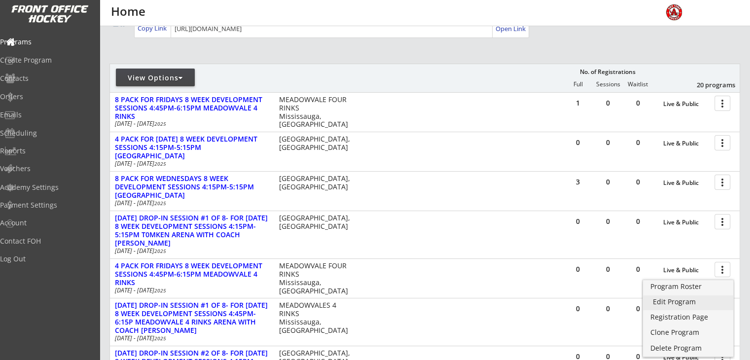
click at [673, 303] on div "Edit Program" at bounding box center [688, 302] width 71 height 7
